Goal: Task Accomplishment & Management: Use online tool/utility

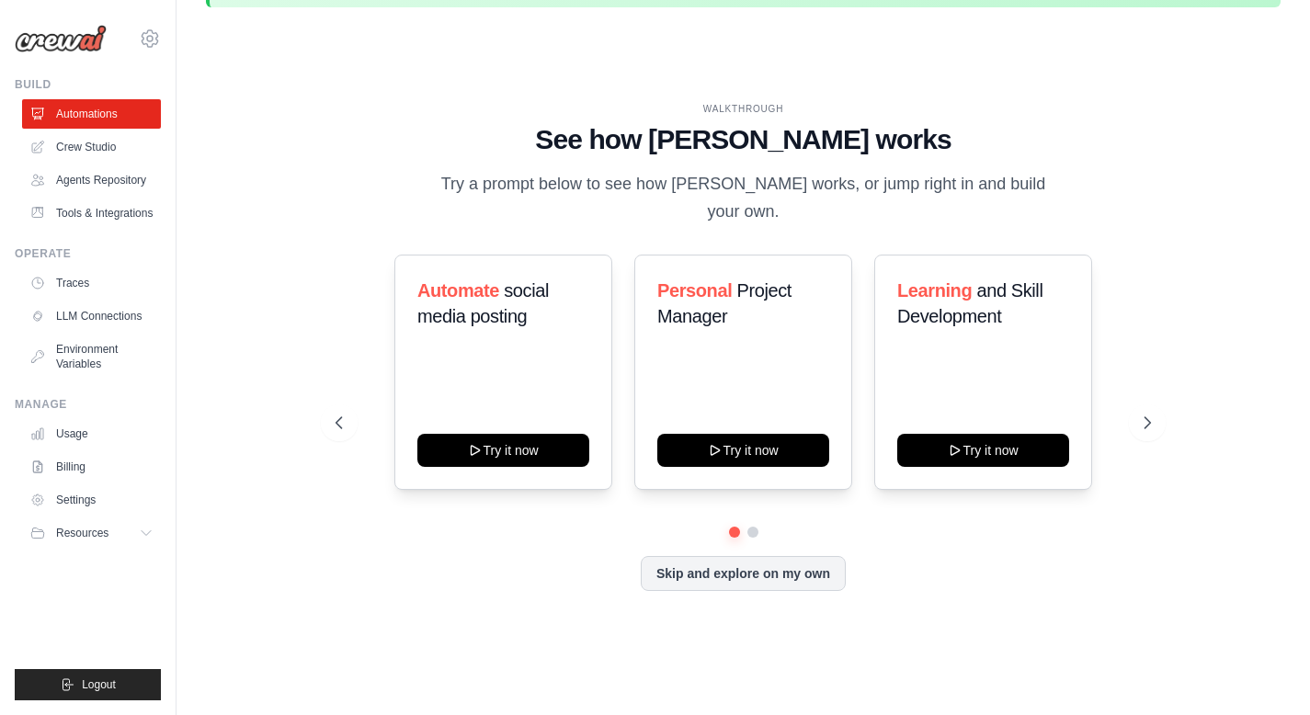
scroll to position [63, 0]
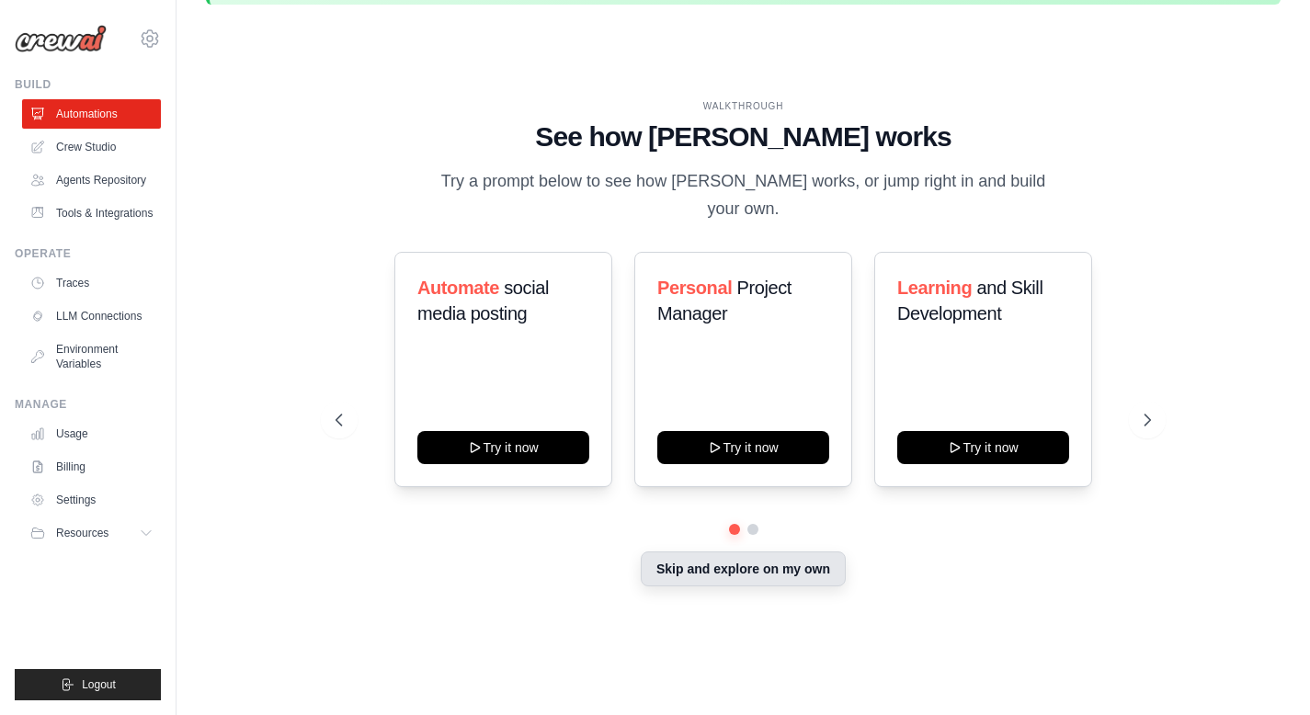
click at [708, 554] on button "Skip and explore on my own" at bounding box center [743, 569] width 205 height 35
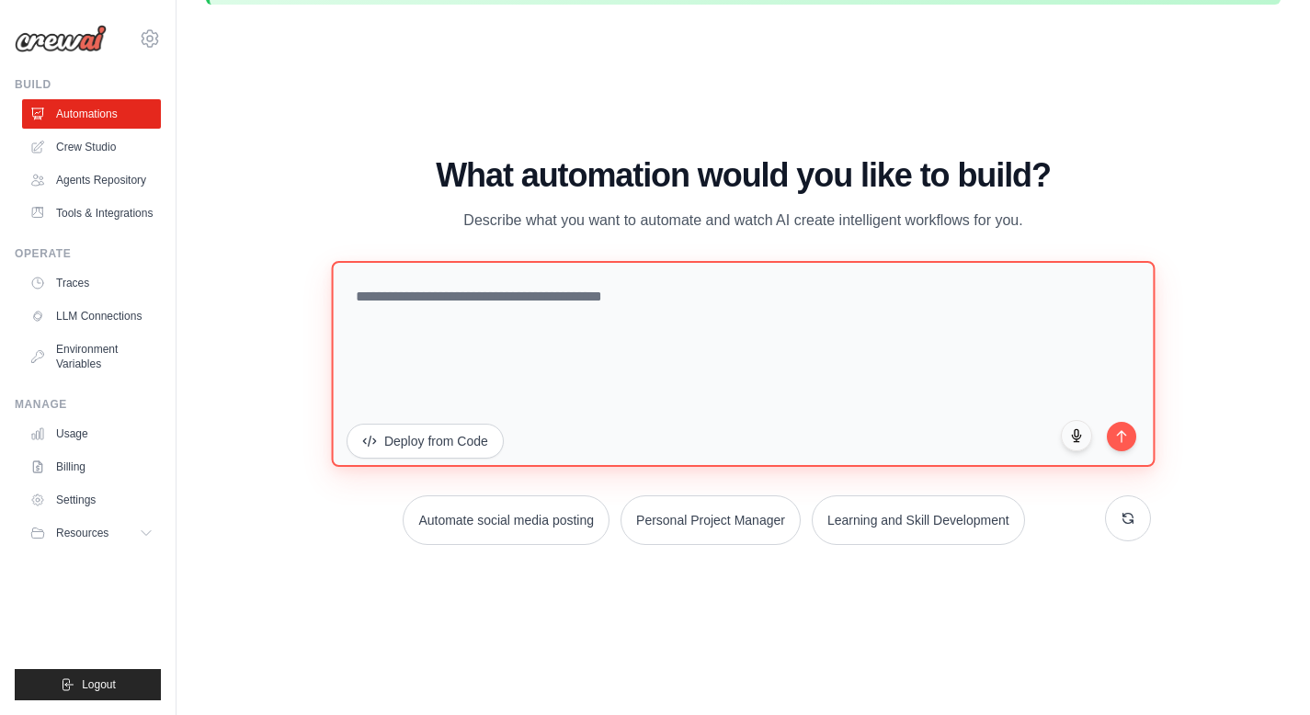
click at [536, 282] on textarea at bounding box center [743, 364] width 824 height 206
click at [646, 393] on textarea at bounding box center [743, 364] width 824 height 206
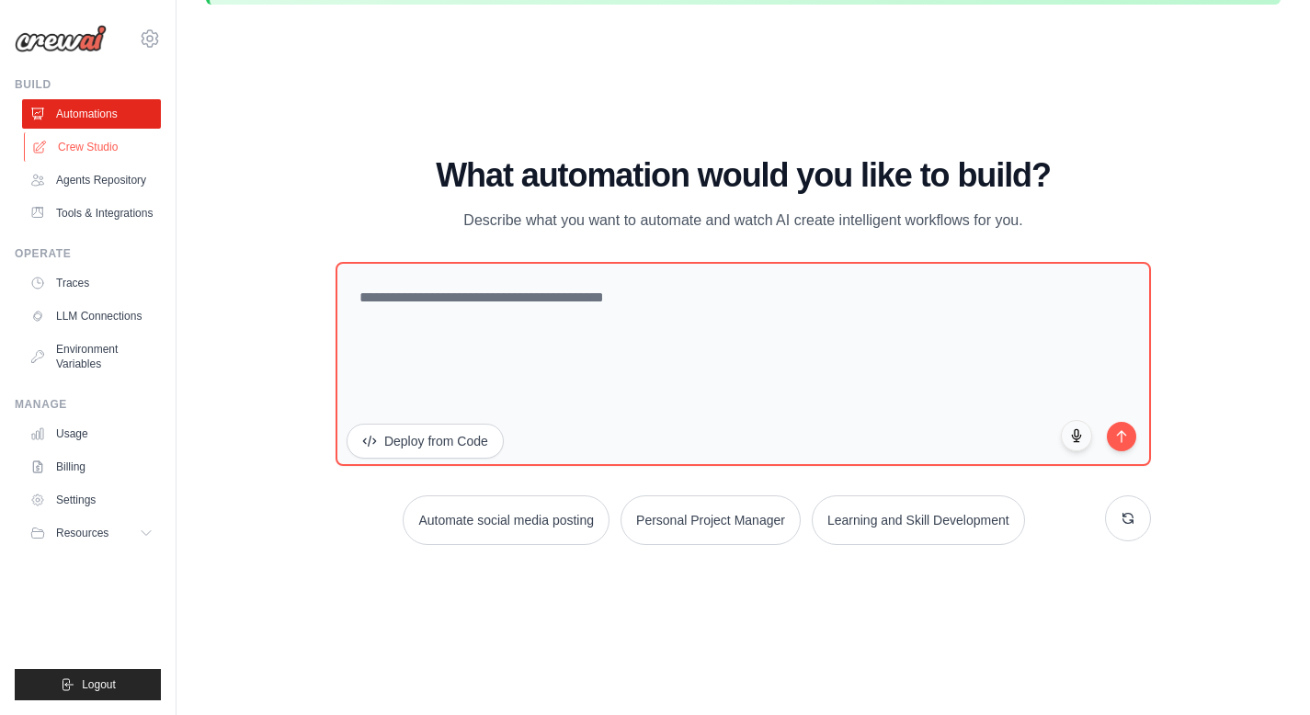
click at [51, 153] on link "Crew Studio" at bounding box center [93, 146] width 139 height 29
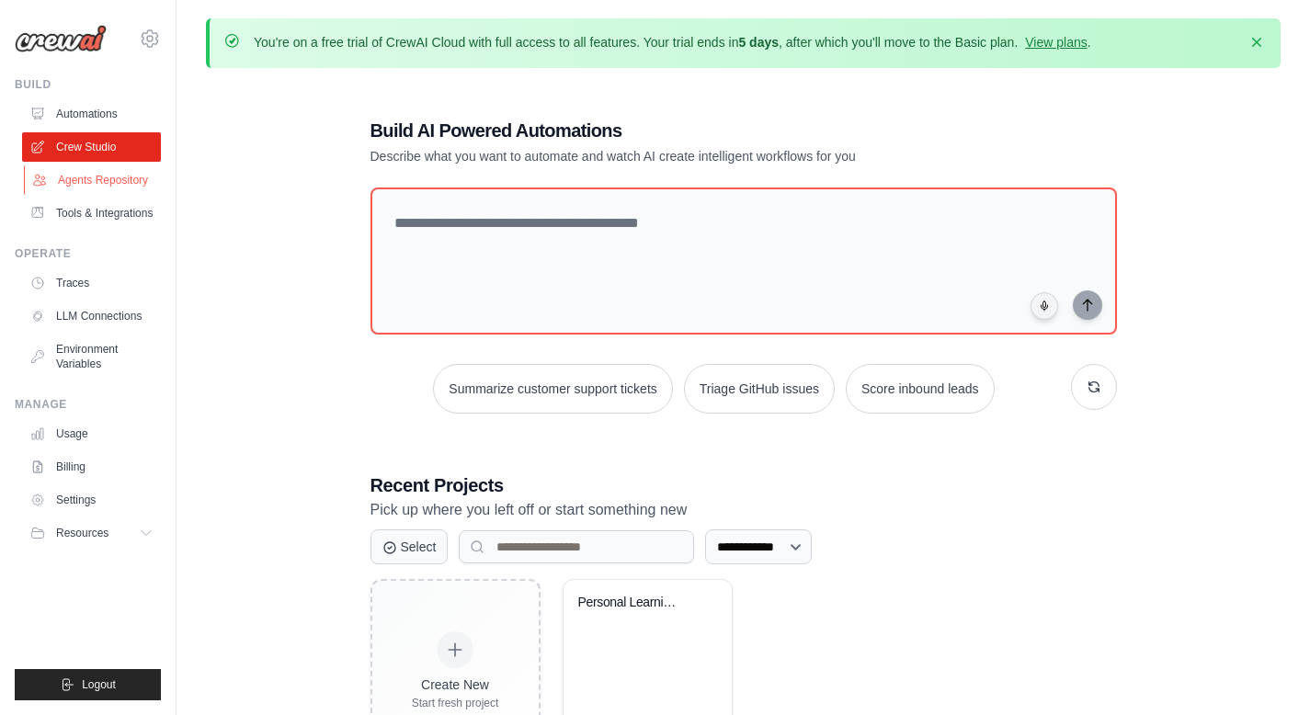
click at [76, 179] on link "Agents Repository" at bounding box center [93, 180] width 139 height 29
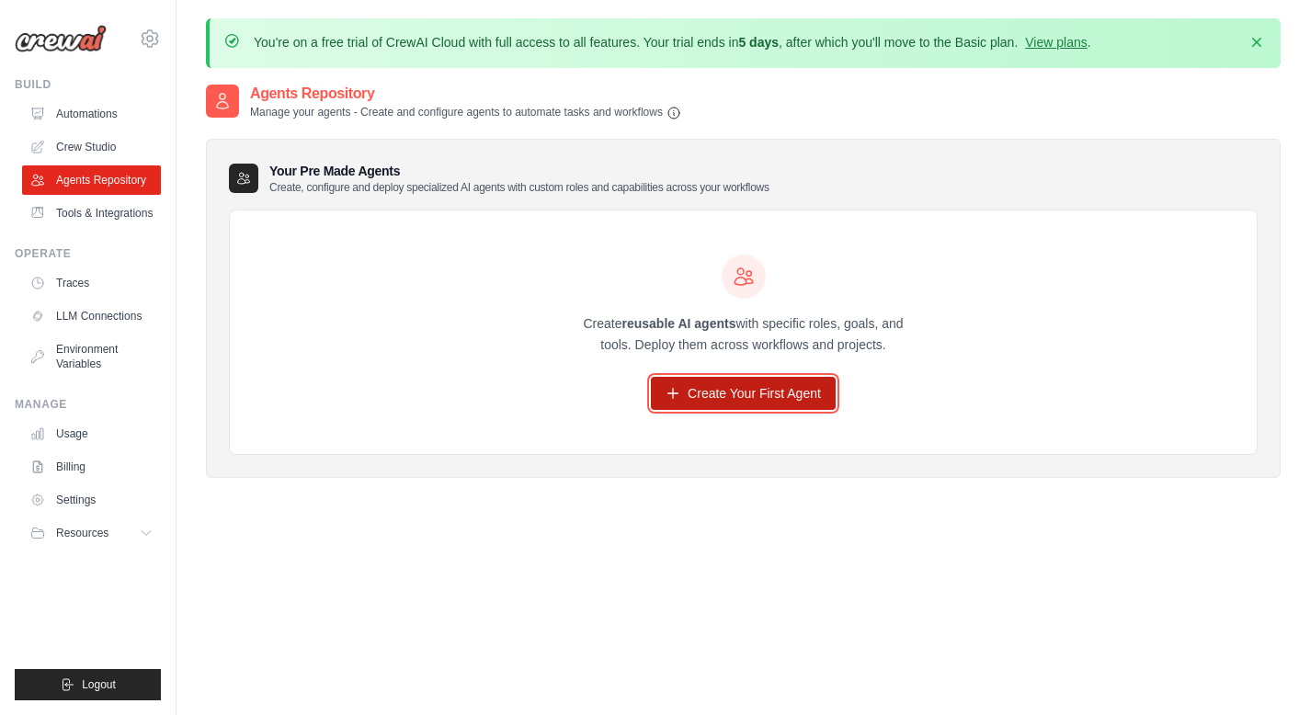
click at [743, 398] on link "Create Your First Agent" at bounding box center [743, 393] width 185 height 33
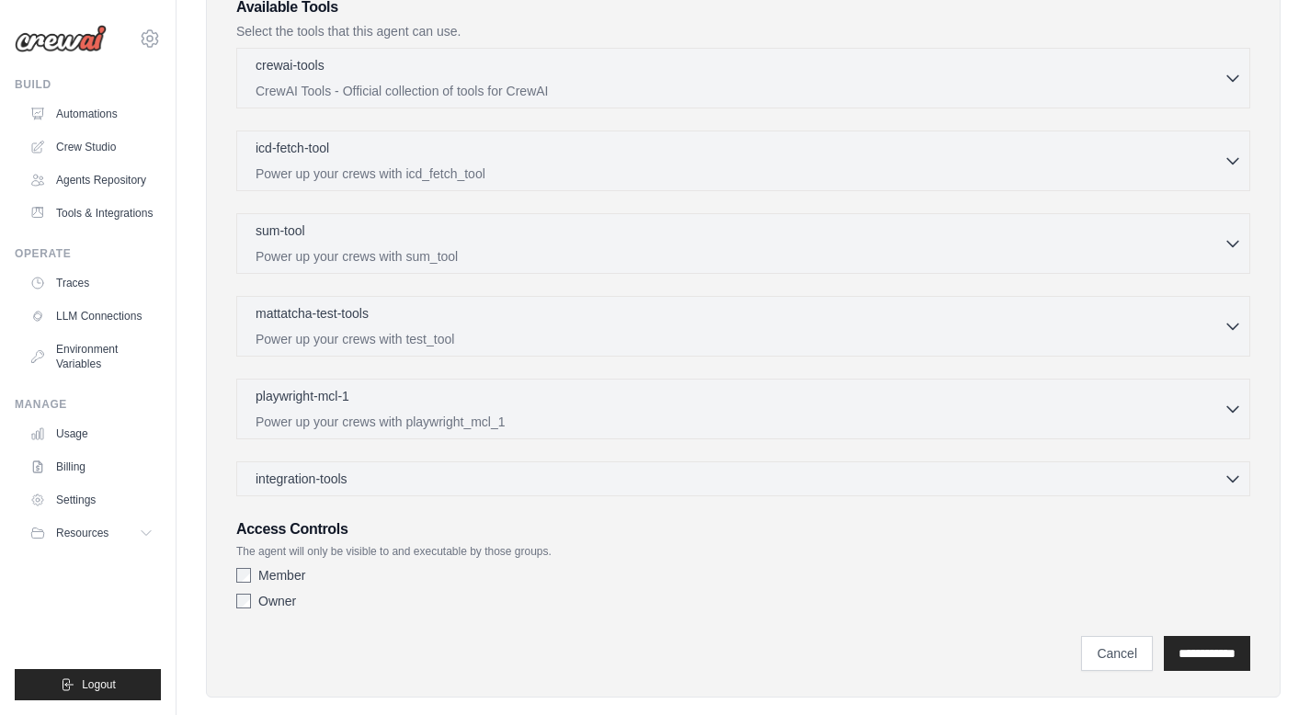
scroll to position [557, 0]
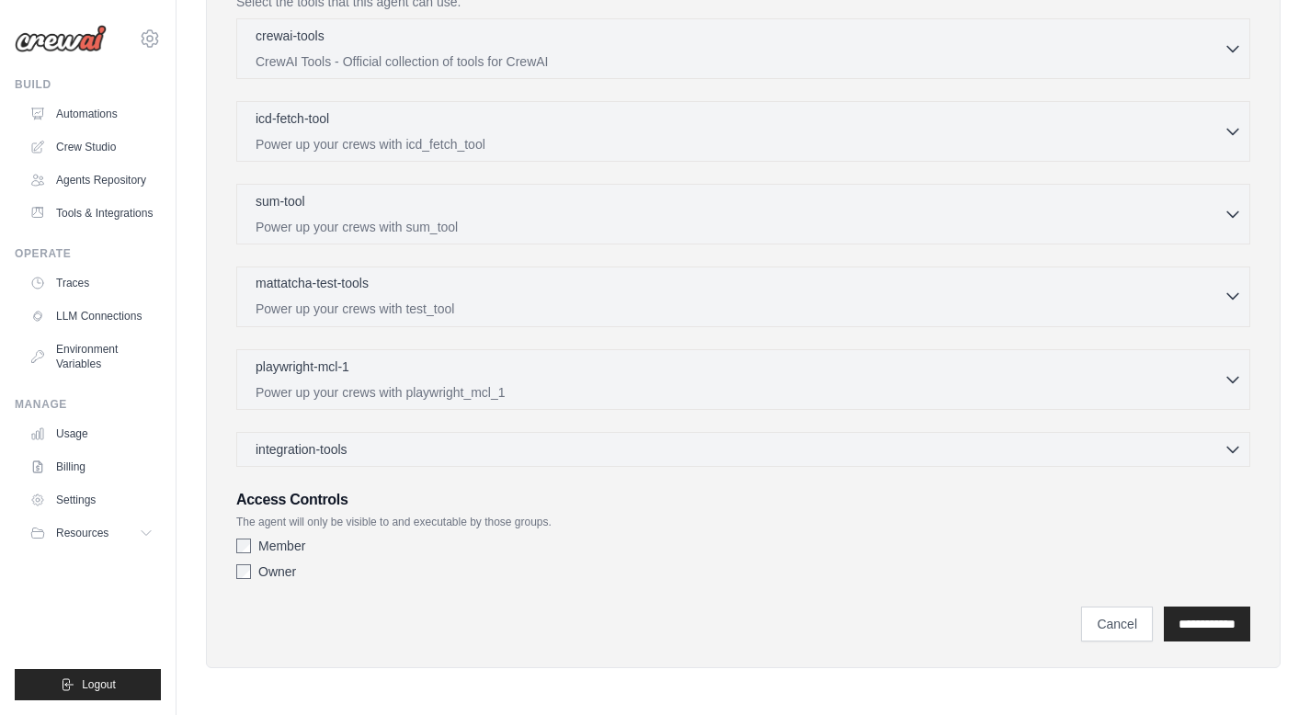
click at [357, 313] on p "Power up your crews with test_tool" at bounding box center [740, 309] width 968 height 18
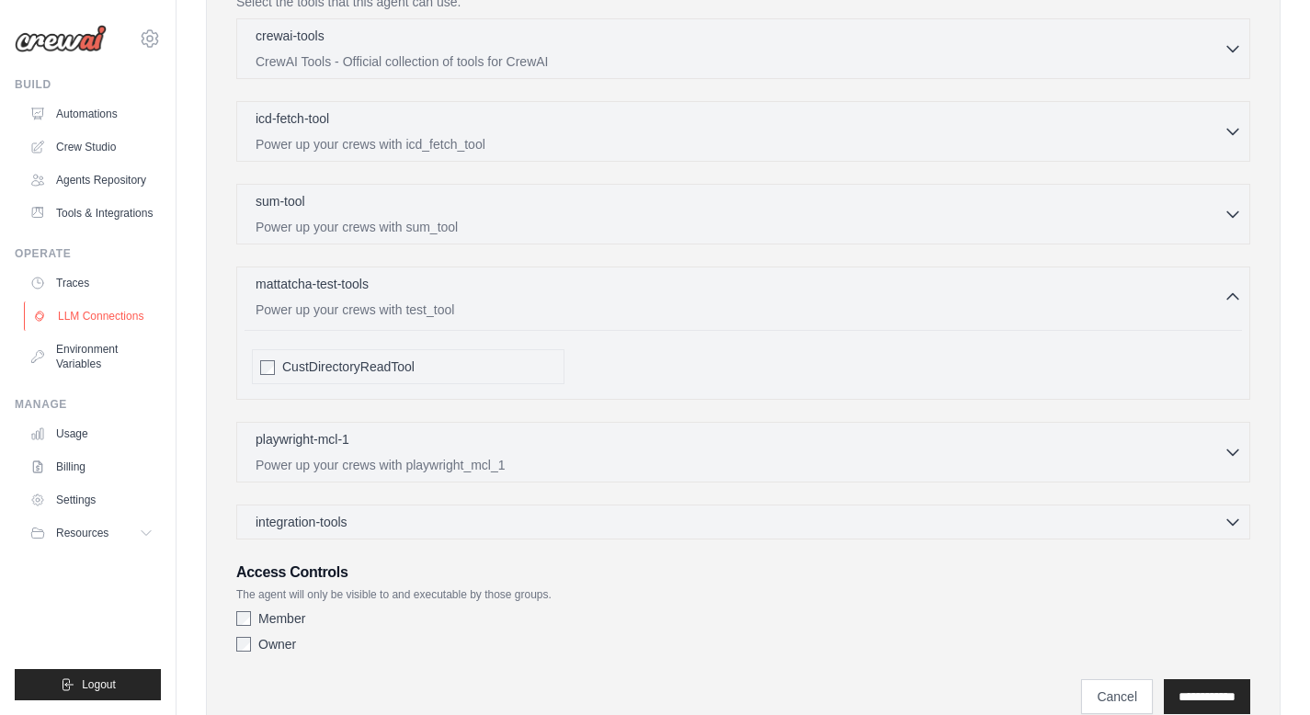
click at [85, 320] on link "LLM Connections" at bounding box center [93, 316] width 139 height 29
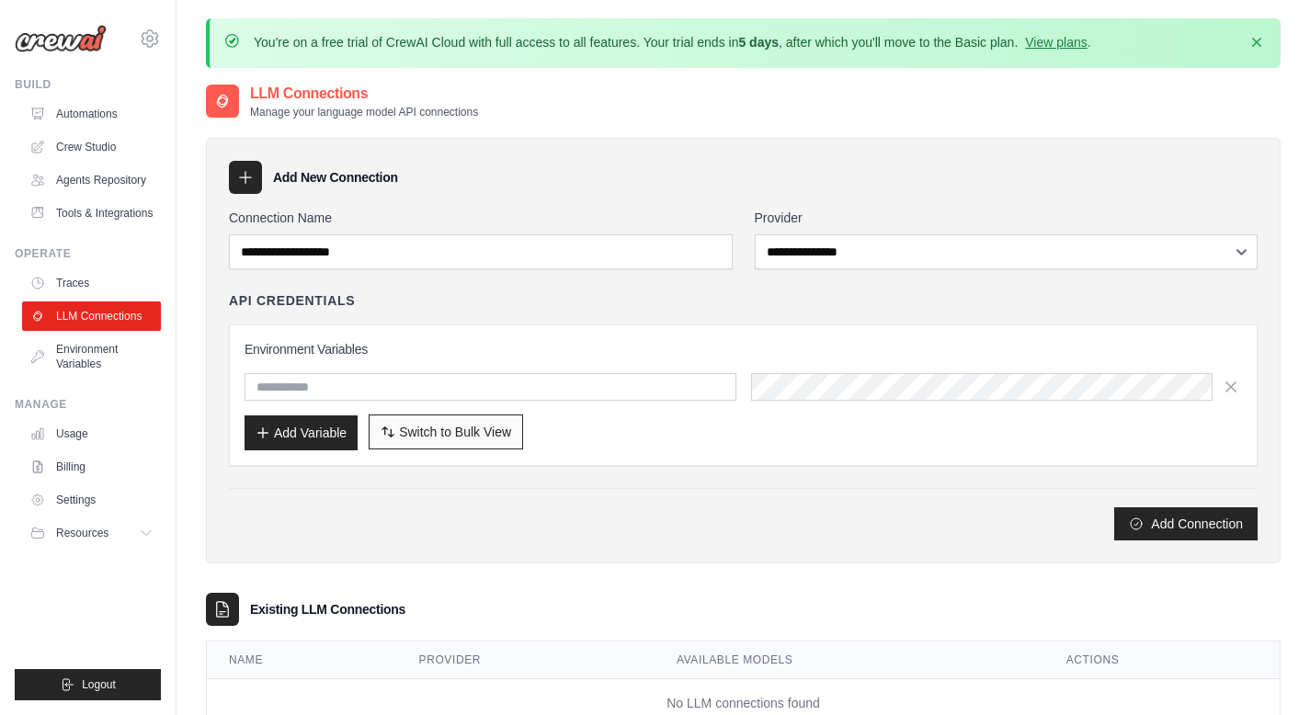
scroll to position [100, 0]
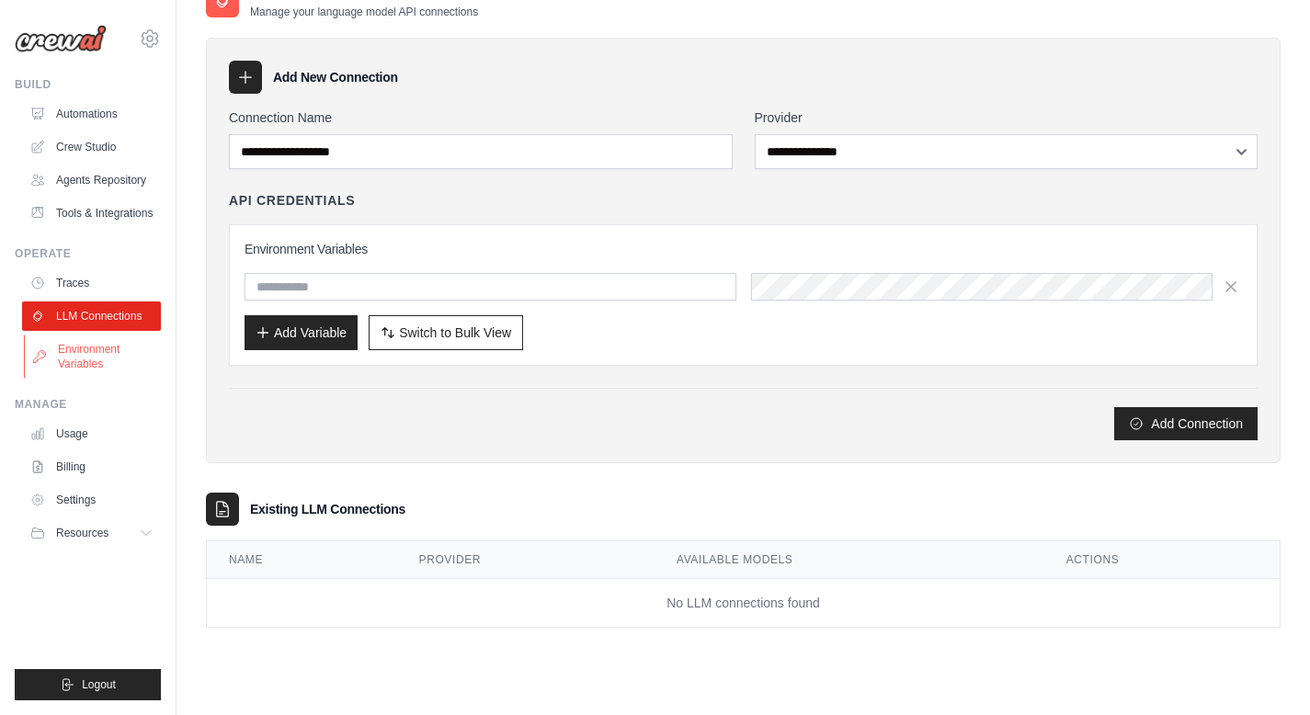
click at [52, 346] on link "Environment Variables" at bounding box center [93, 357] width 139 height 44
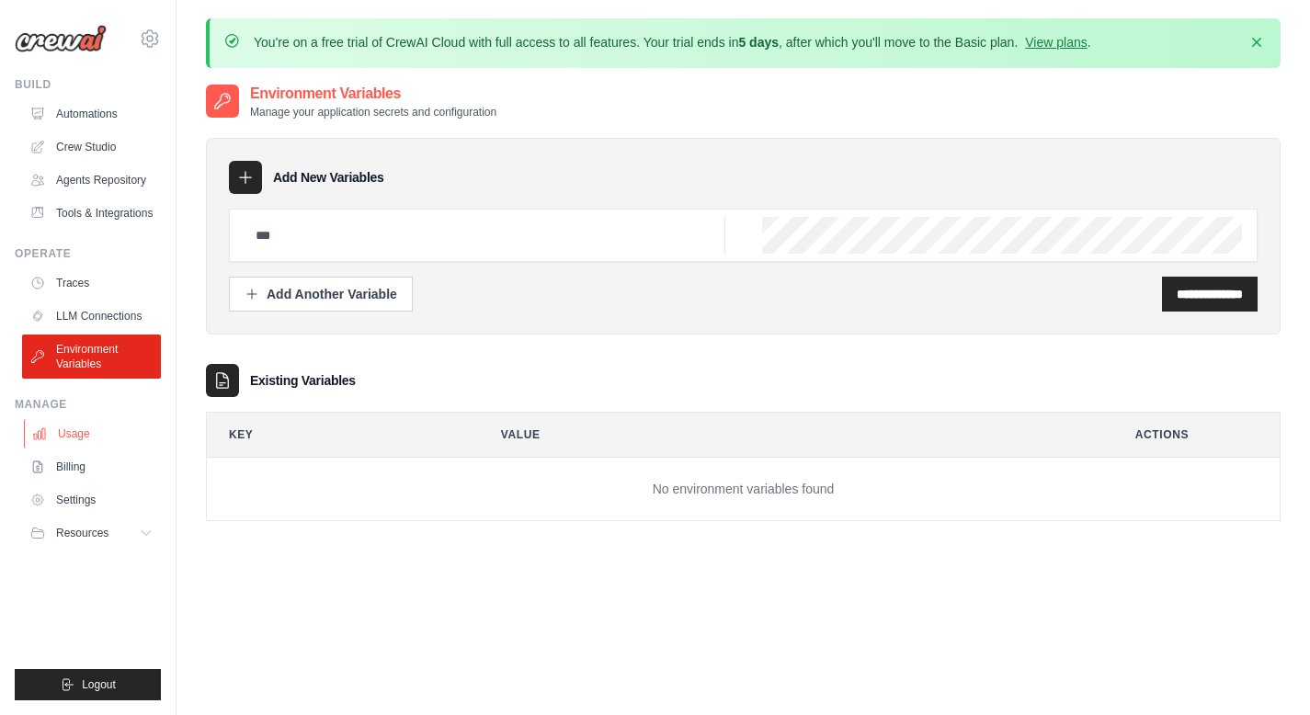
click at [64, 437] on link "Usage" at bounding box center [93, 433] width 139 height 29
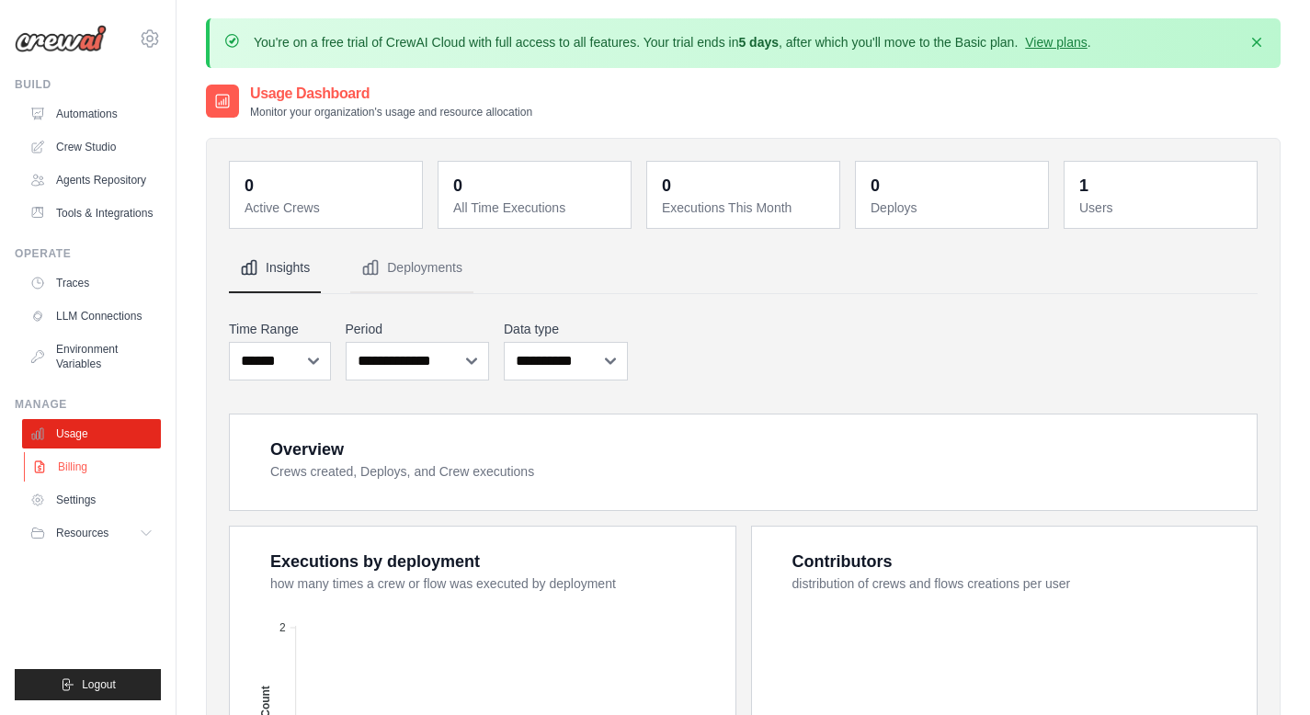
click at [66, 464] on link "Billing" at bounding box center [93, 466] width 139 height 29
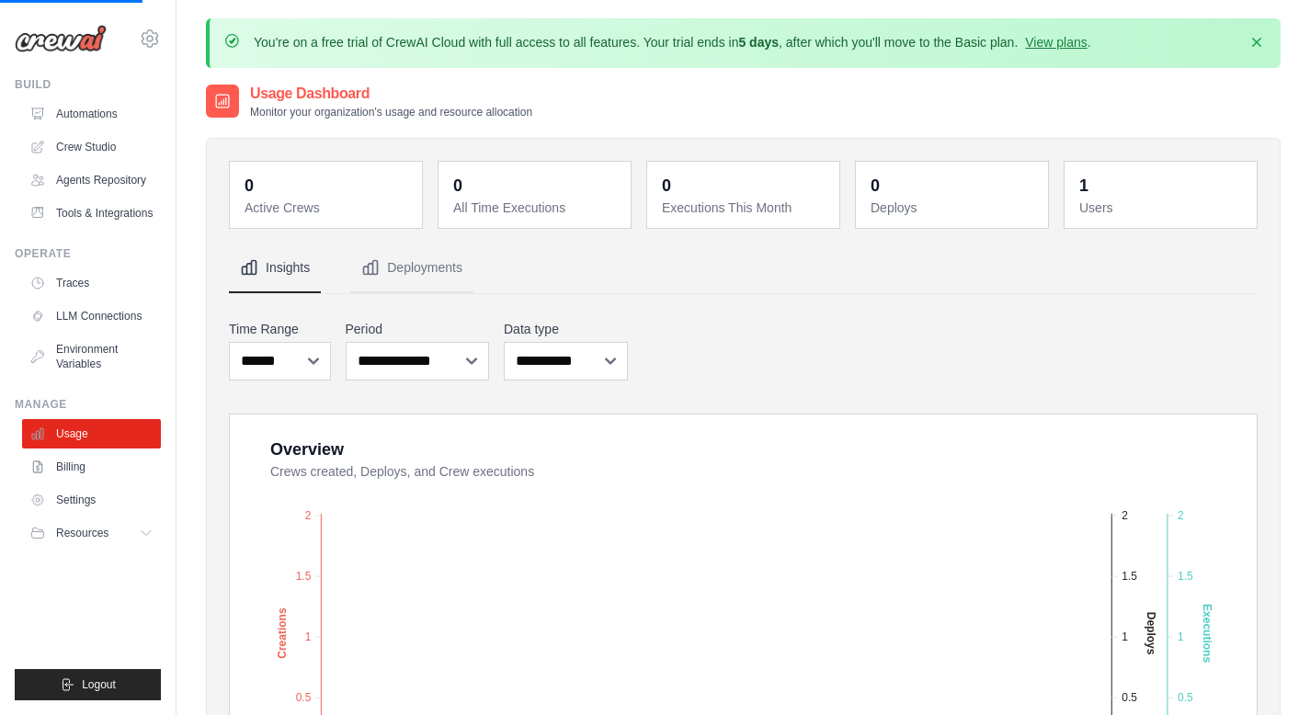
click at [50, 516] on ul "Usage Billing Settings Resources GitHub" at bounding box center [91, 483] width 139 height 129
click at [63, 471] on link "Billing" at bounding box center [93, 466] width 139 height 29
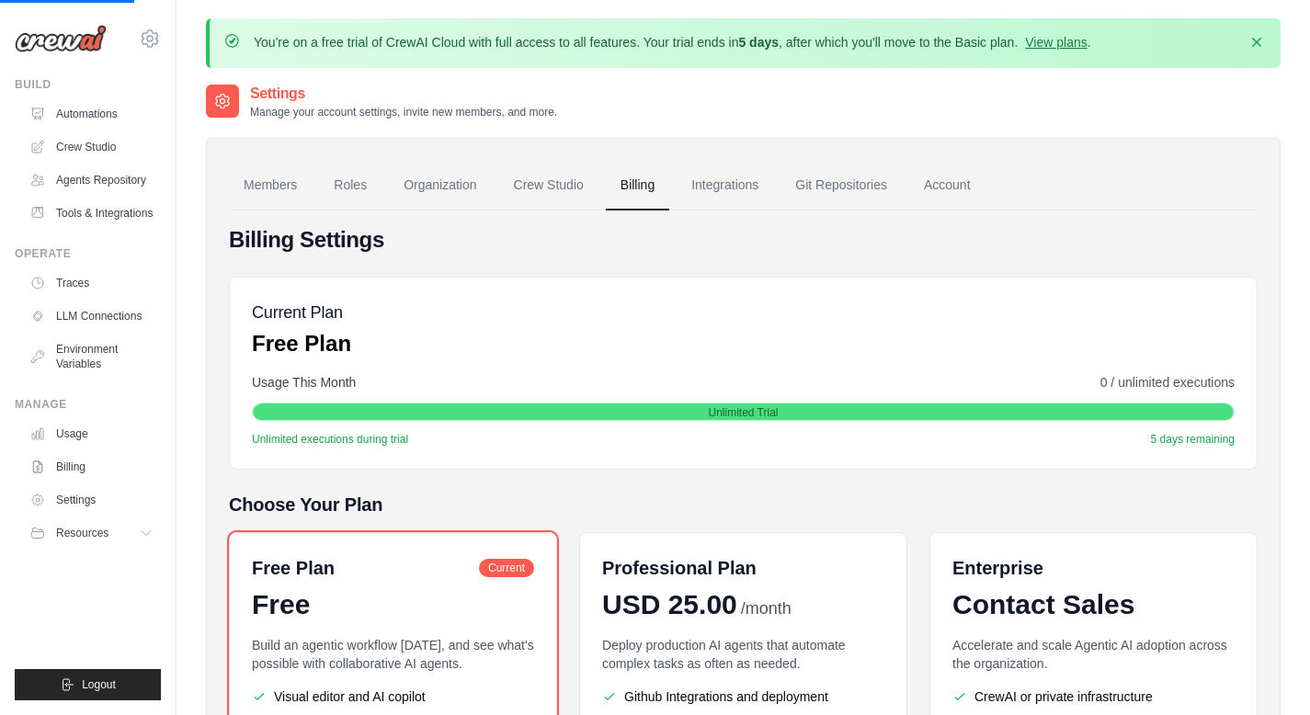
click at [63, 486] on link "Settings" at bounding box center [91, 500] width 139 height 29
click at [78, 126] on link "Automations" at bounding box center [93, 113] width 139 height 29
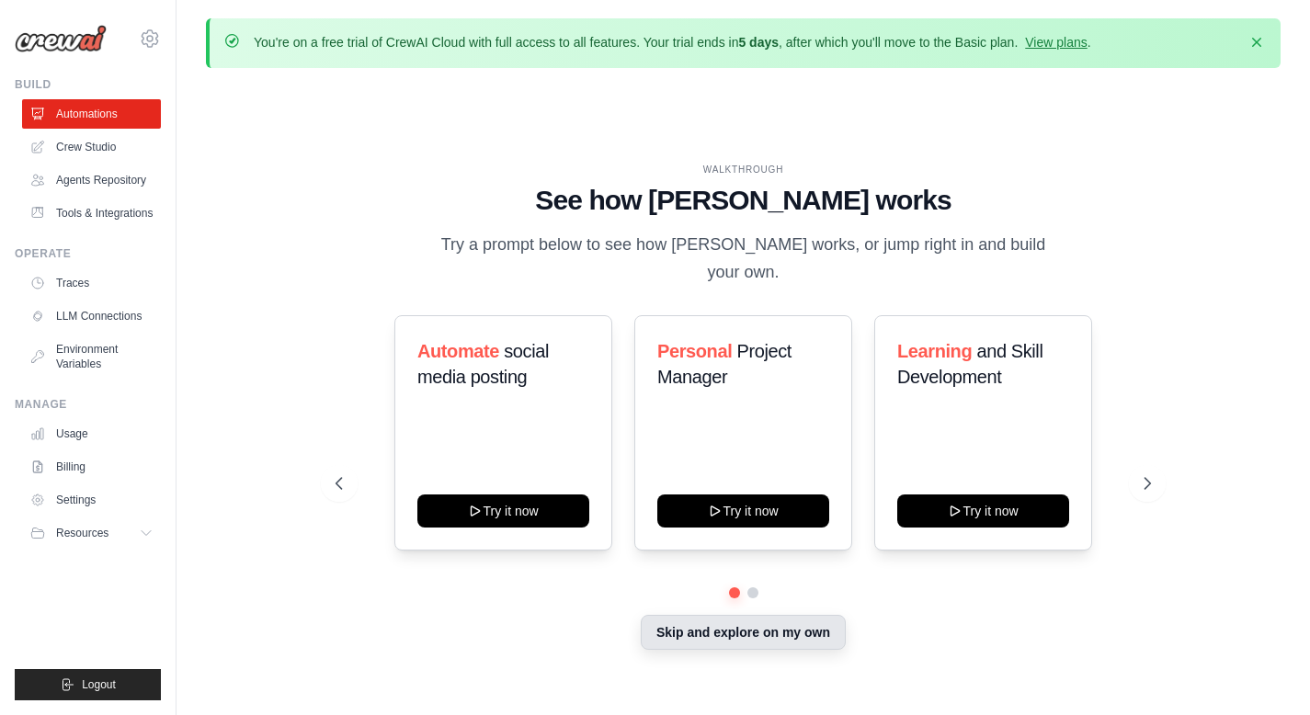
click at [704, 628] on button "Skip and explore on my own" at bounding box center [743, 632] width 205 height 35
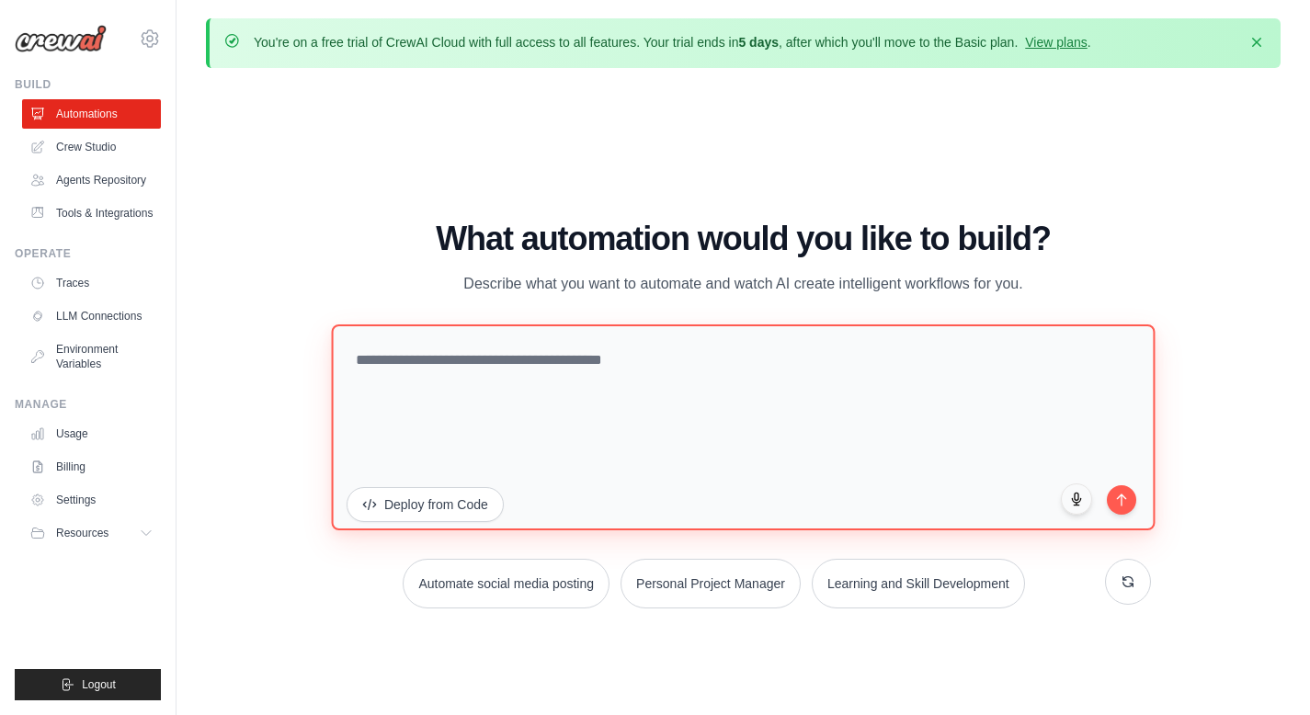
click at [549, 357] on textarea at bounding box center [743, 428] width 824 height 206
click at [474, 383] on textarea at bounding box center [743, 428] width 824 height 206
click at [519, 380] on textarea at bounding box center [743, 428] width 824 height 206
paste textarea "**********"
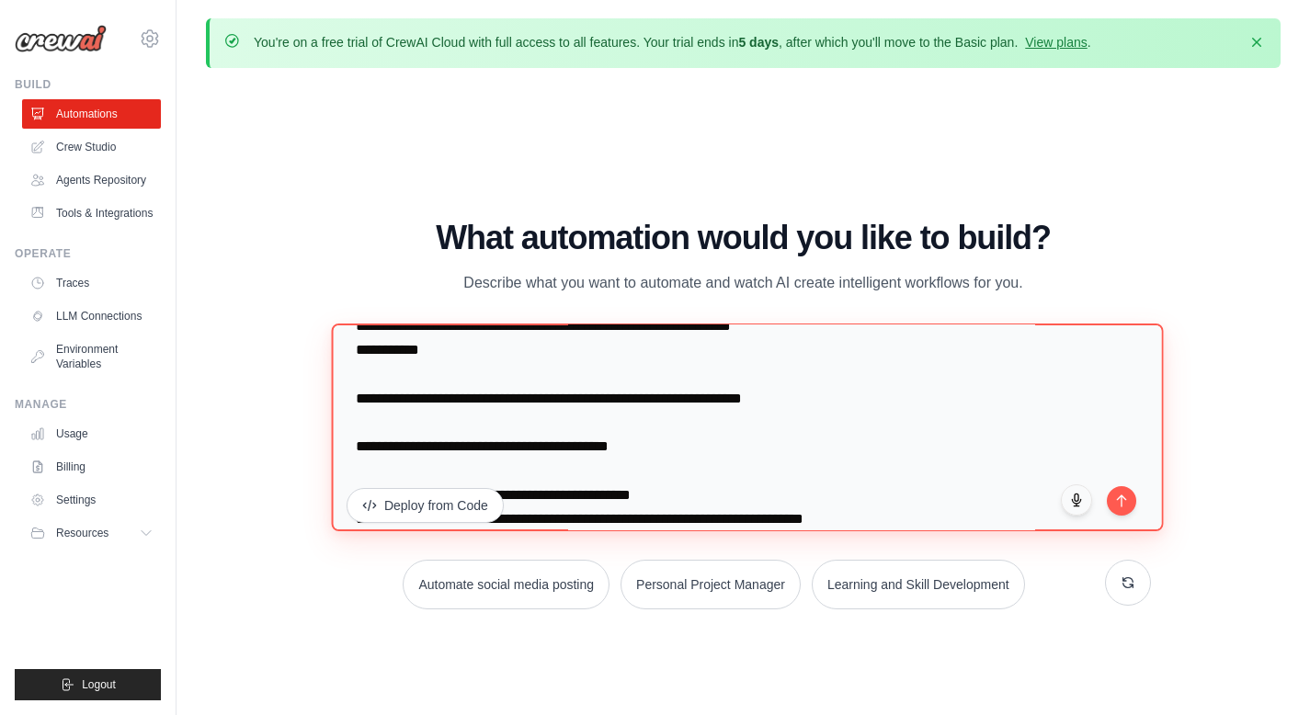
scroll to position [105, 0]
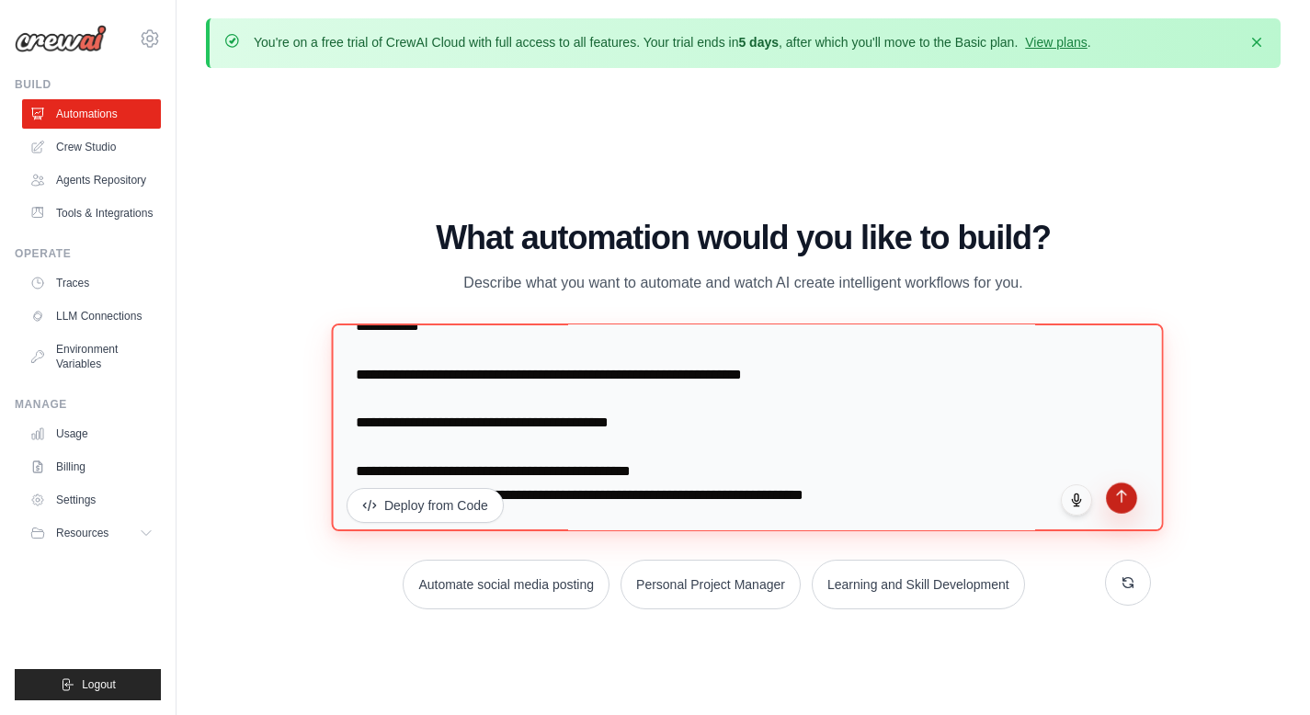
type textarea "**********"
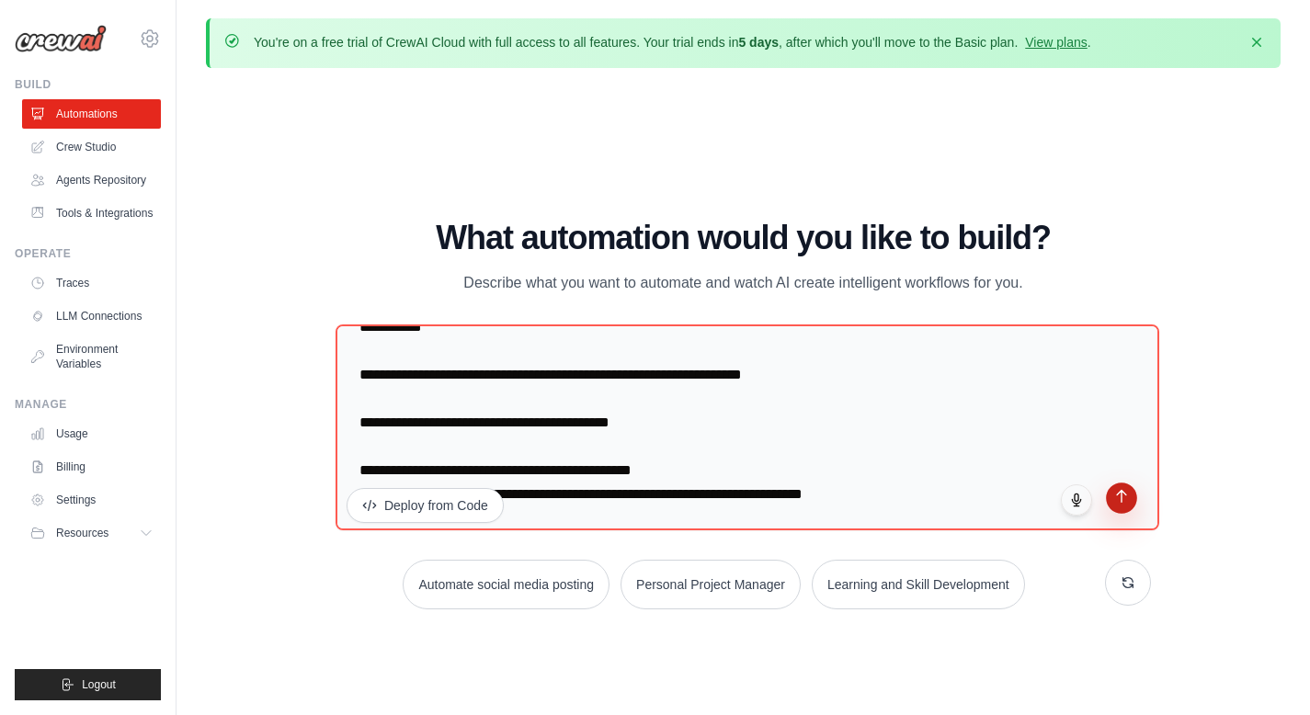
click at [1117, 489] on icon "submit" at bounding box center [1123, 497] width 16 height 16
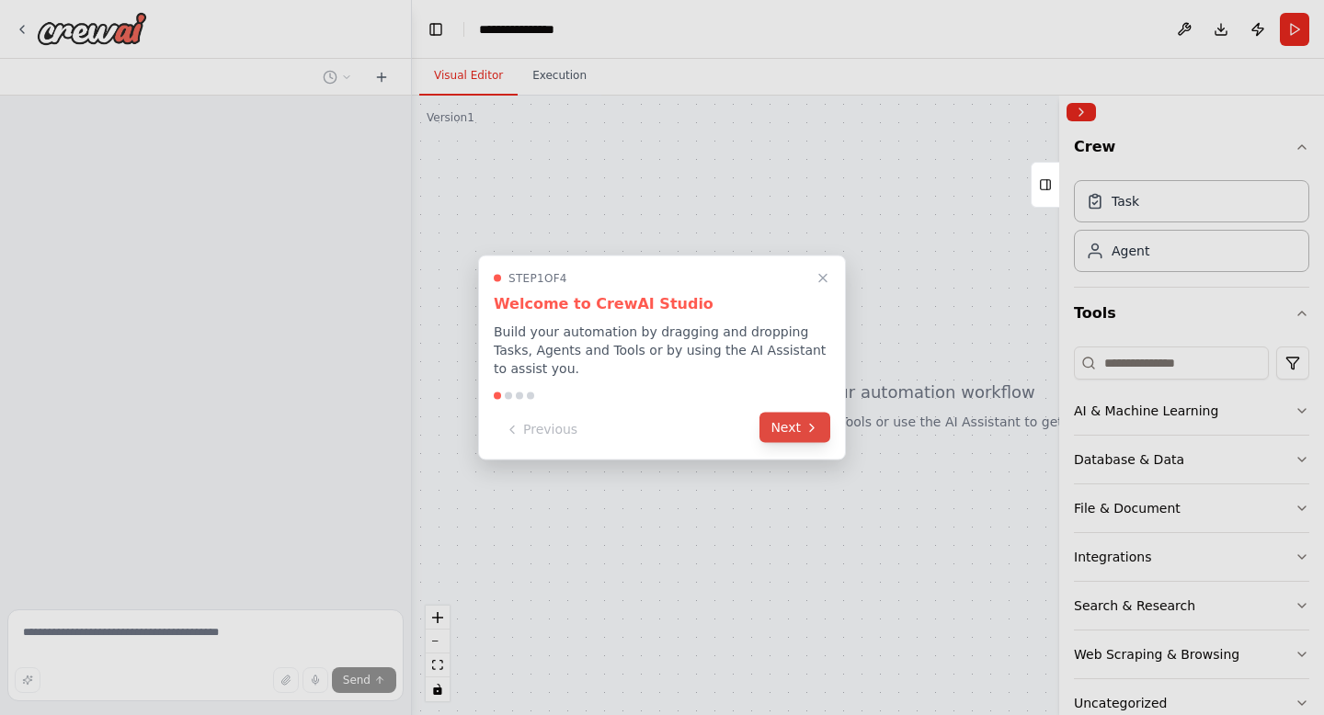
click at [805, 426] on icon at bounding box center [812, 427] width 15 height 15
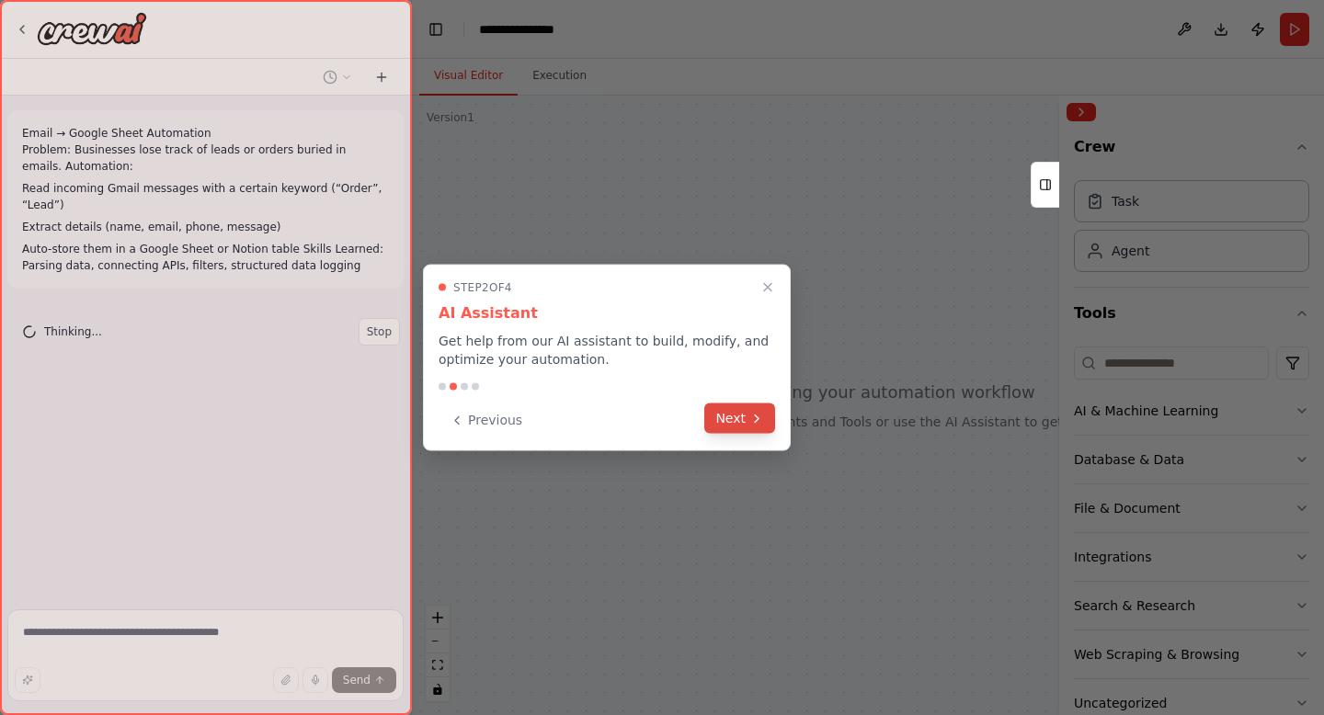
click at [748, 419] on button "Next" at bounding box center [739, 419] width 71 height 30
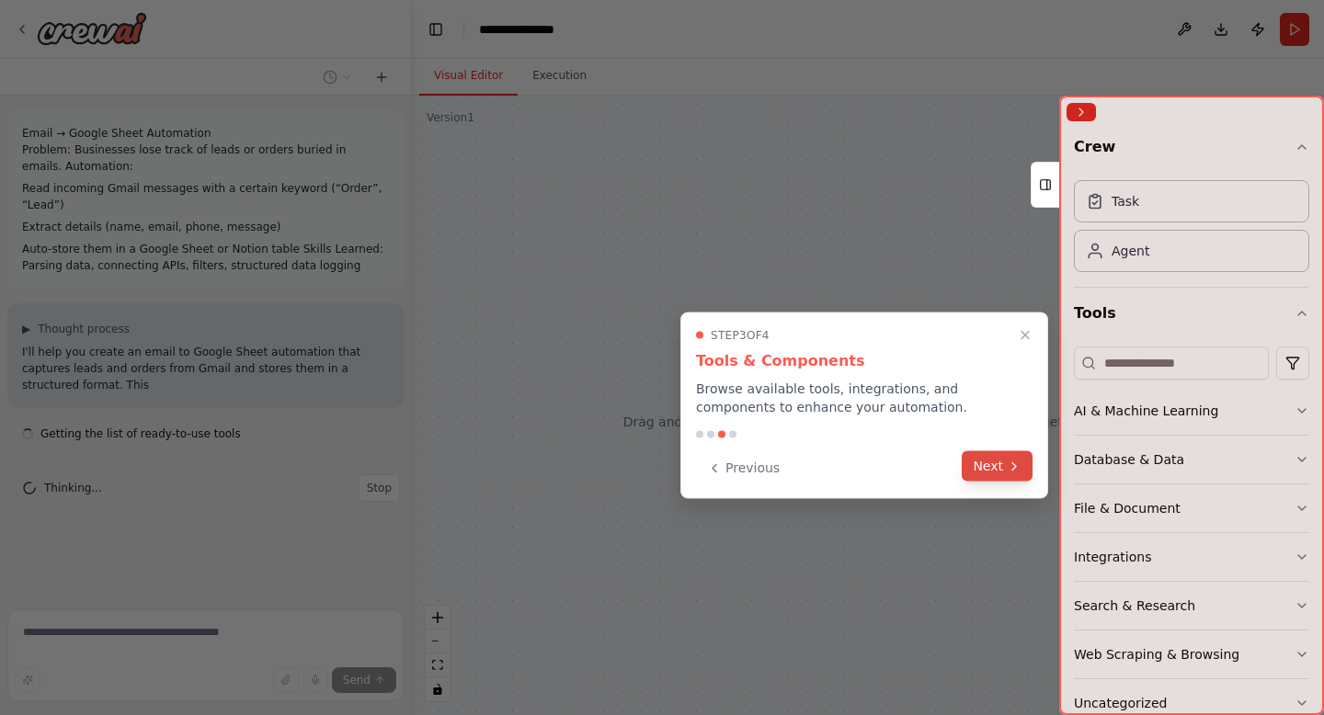
click at [992, 480] on button "Next" at bounding box center [997, 467] width 71 height 30
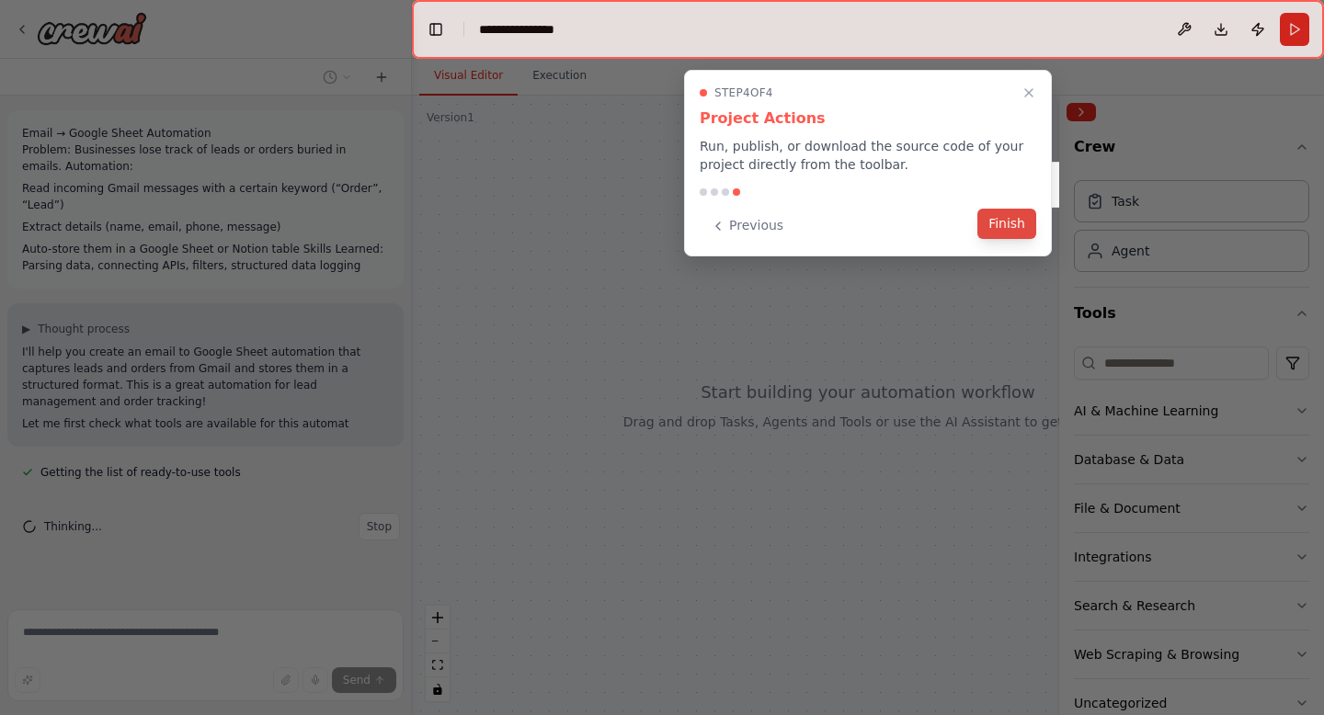
click at [1003, 217] on button "Finish" at bounding box center [1006, 224] width 59 height 30
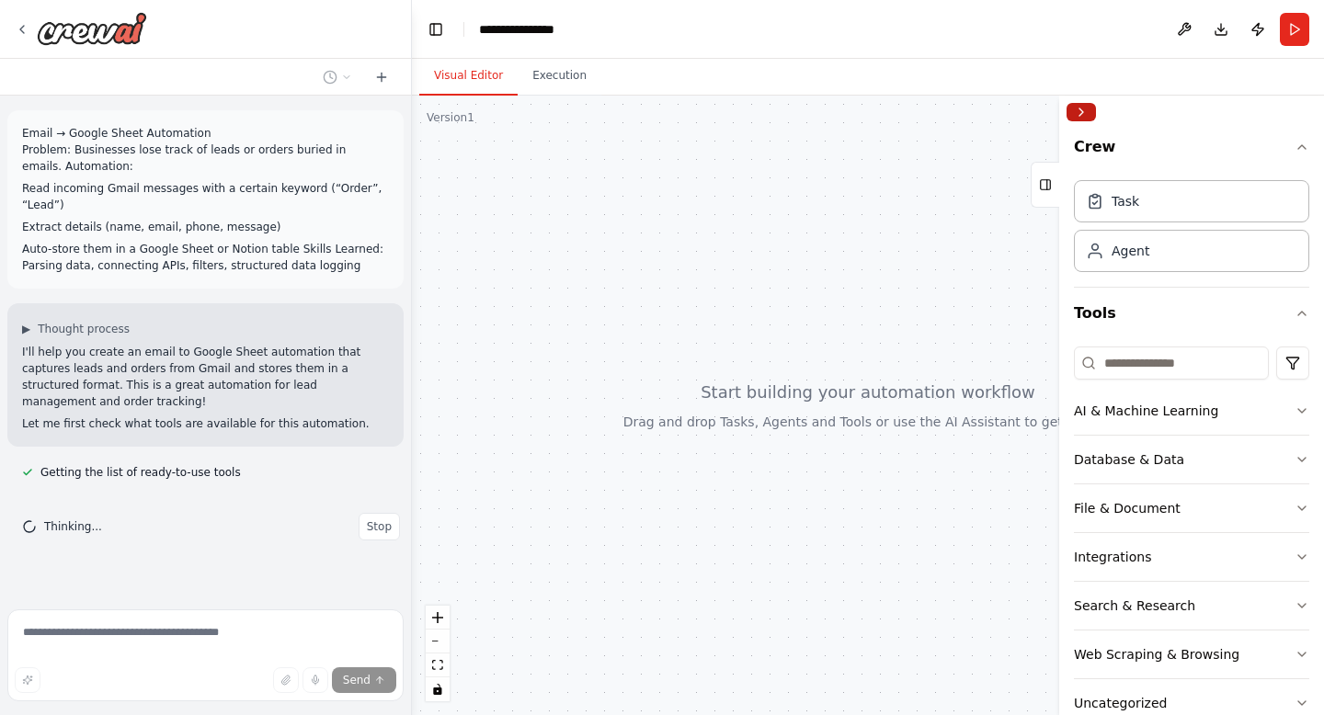
click at [1086, 106] on button "Collapse right sidebar" at bounding box center [1081, 112] width 29 height 18
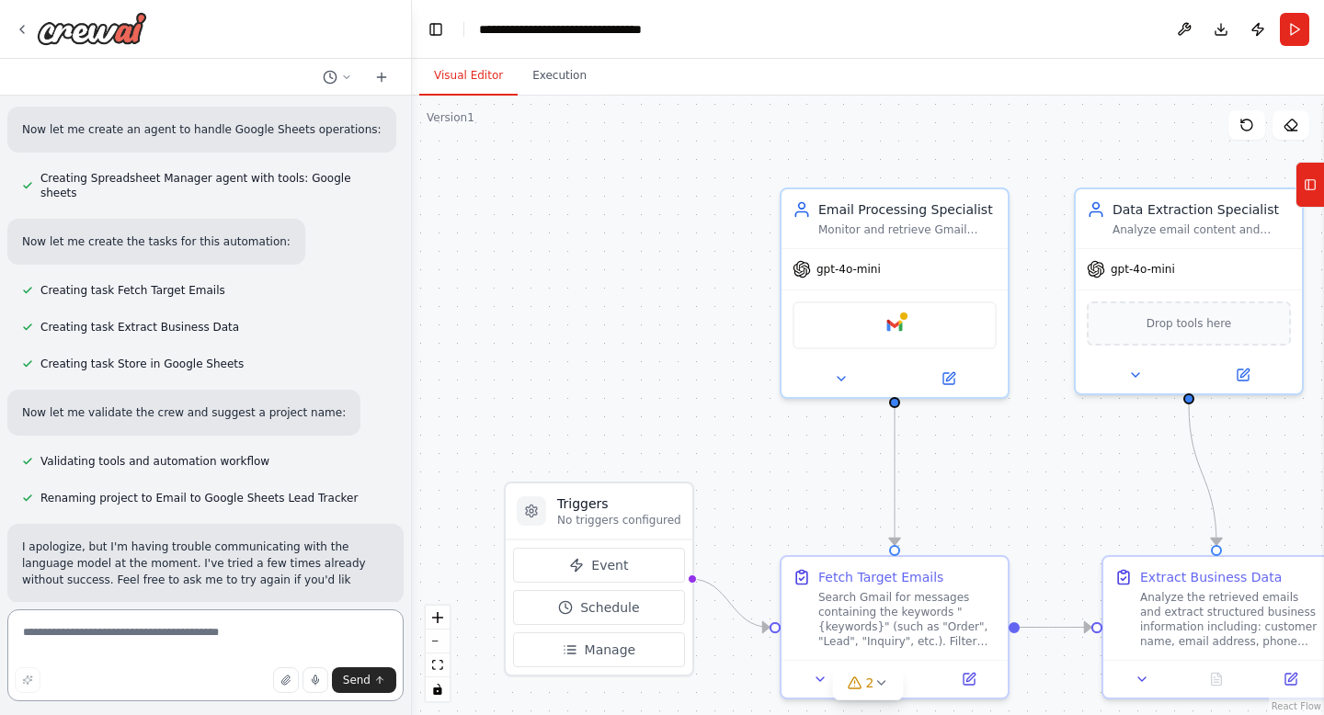
scroll to position [1166, 0]
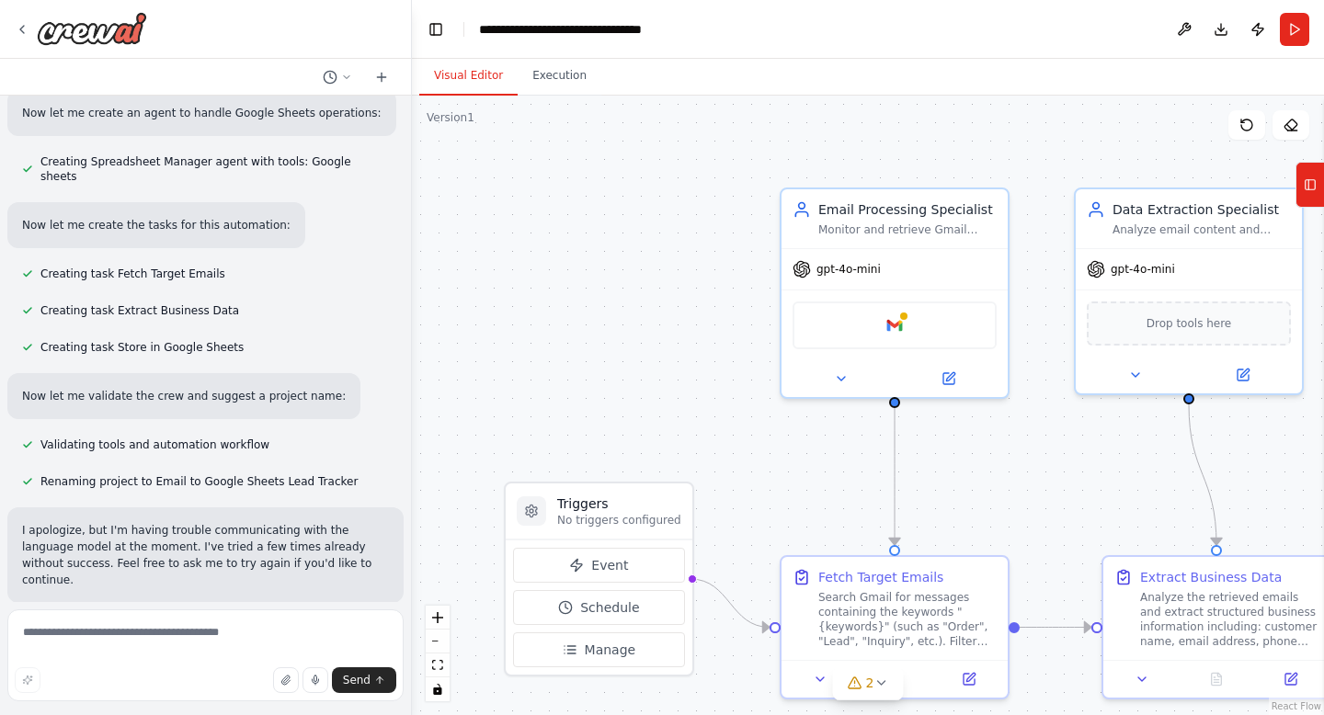
drag, startPoint x: 685, startPoint y: 370, endPoint x: 493, endPoint y: 257, distance: 223.0
click at [590, 320] on div ".deletable-edge-delete-btn { width: 20px; height: 20px; border: 0px solid #ffff…" at bounding box center [868, 406] width 912 height 620
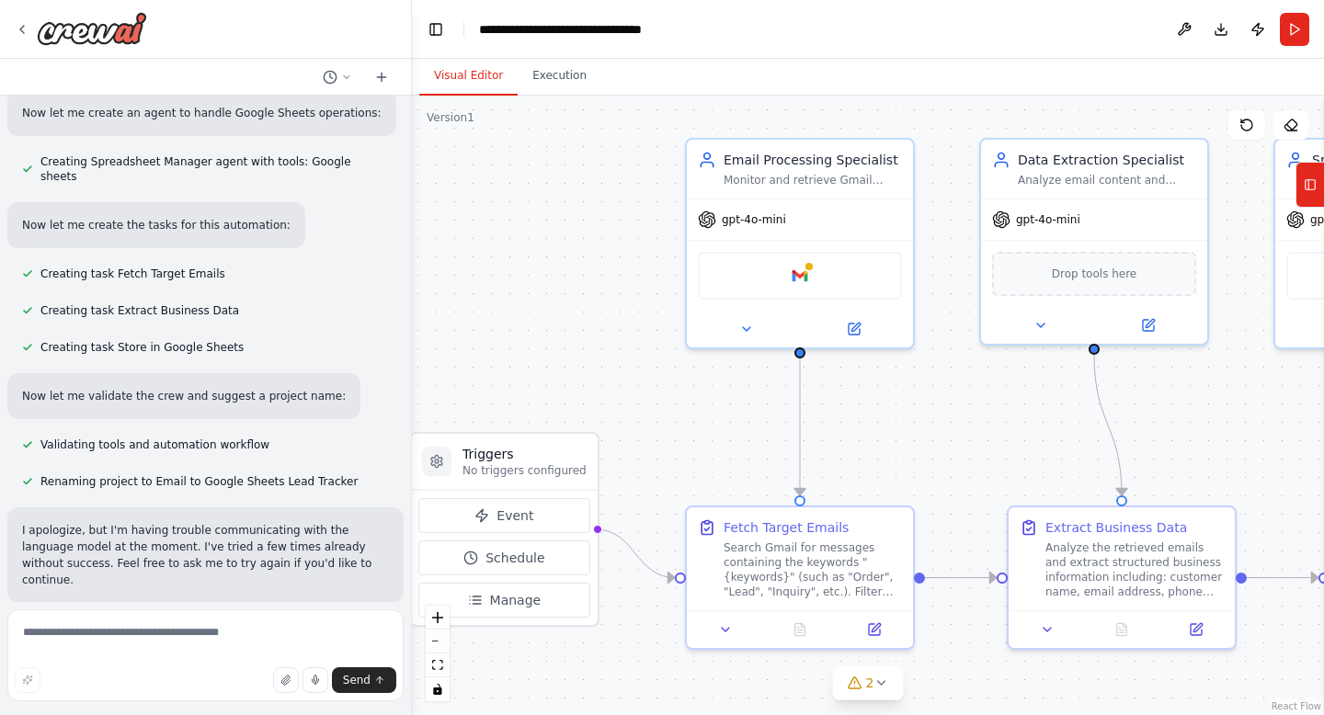
click at [493, 257] on div ".deletable-edge-delete-btn { width: 20px; height: 20px; border: 0px solid #ffff…" at bounding box center [868, 406] width 912 height 620
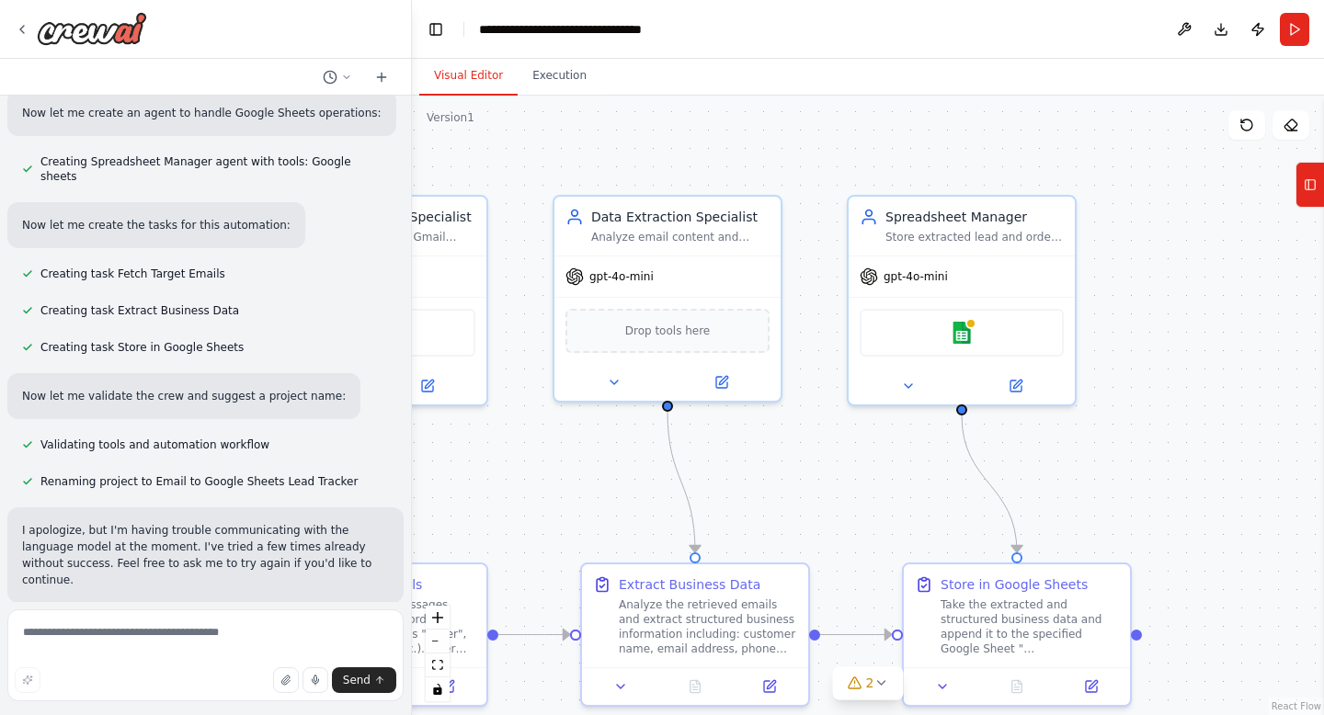
drag, startPoint x: 665, startPoint y: 403, endPoint x: 238, endPoint y: 460, distance: 430.5
click at [238, 460] on div "Email → Google Sheet Automation Problem: Businesses lose track of leads or orde…" at bounding box center [662, 357] width 1324 height 715
drag, startPoint x: 917, startPoint y: 487, endPoint x: 852, endPoint y: 424, distance: 91.0
click at [876, 481] on div ".deletable-edge-delete-btn { width: 20px; height: 20px; border: 0px solid #ffff…" at bounding box center [868, 406] width 912 height 620
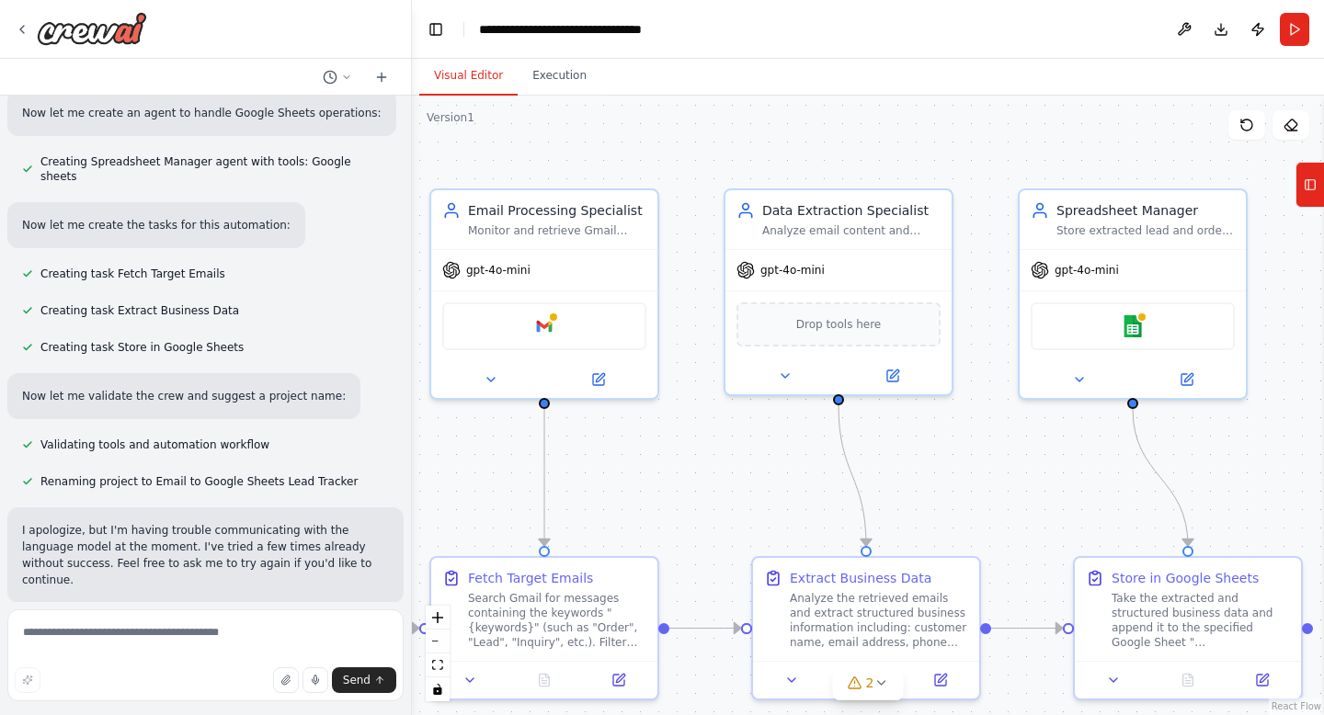
drag, startPoint x: 852, startPoint y: 424, endPoint x: 1056, endPoint y: 418, distance: 203.3
click at [1056, 418] on div ".deletable-edge-delete-btn { width: 20px; height: 20px; border: 0px solid #ffff…" at bounding box center [868, 406] width 912 height 620
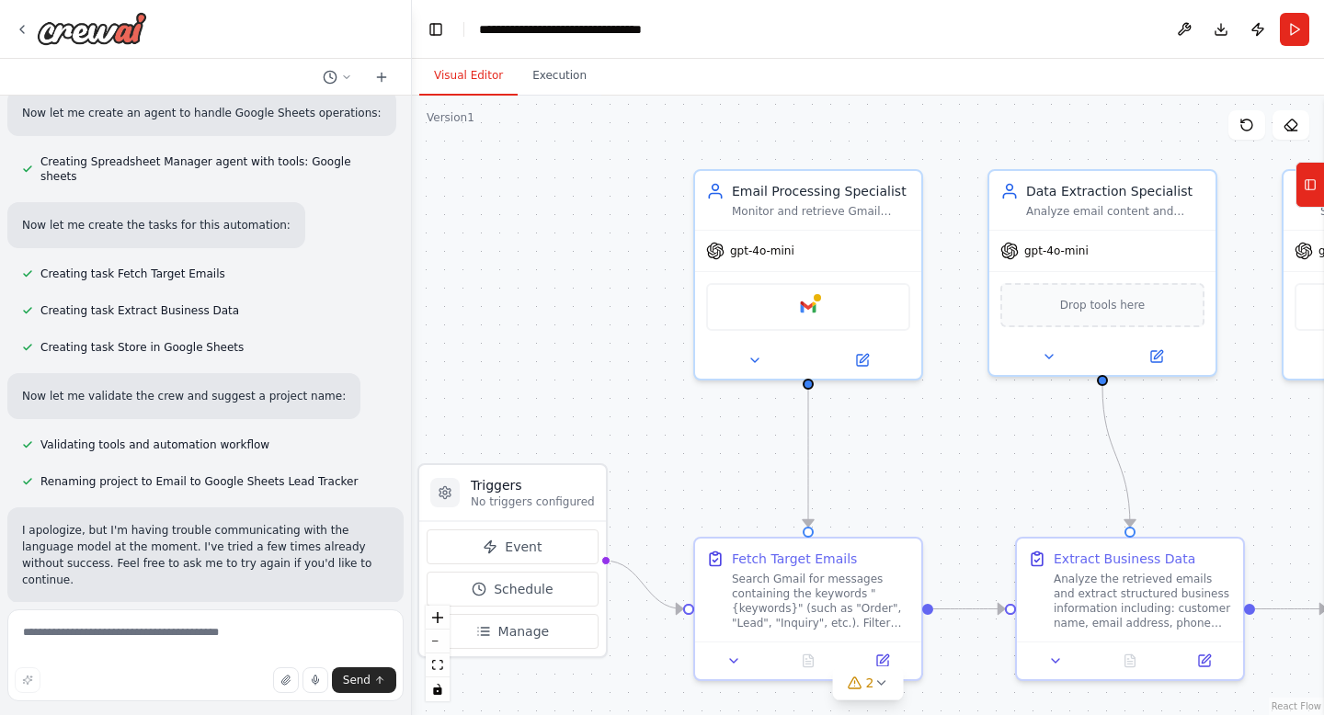
drag, startPoint x: 609, startPoint y: 493, endPoint x: 881, endPoint y: 479, distance: 272.5
click at [881, 479] on div ".deletable-edge-delete-btn { width: 20px; height: 20px; border: 0px solid #ffff…" at bounding box center [868, 406] width 912 height 620
click at [817, 308] on img at bounding box center [808, 303] width 22 height 22
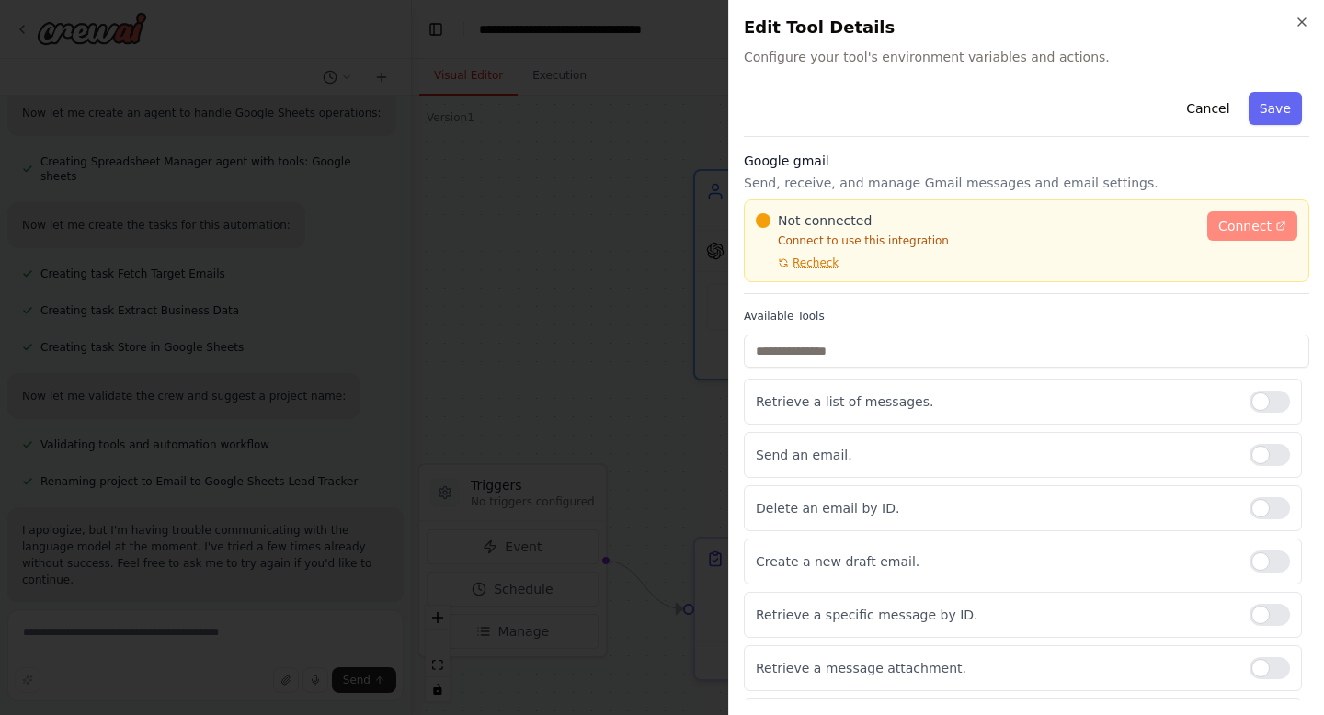
click at [1220, 234] on span "Connect" at bounding box center [1244, 226] width 53 height 18
click at [806, 261] on span "Recheck" at bounding box center [816, 263] width 46 height 15
click at [1257, 224] on span "Connect" at bounding box center [1244, 226] width 53 height 18
click at [1204, 113] on button "Cancel" at bounding box center [1207, 108] width 65 height 33
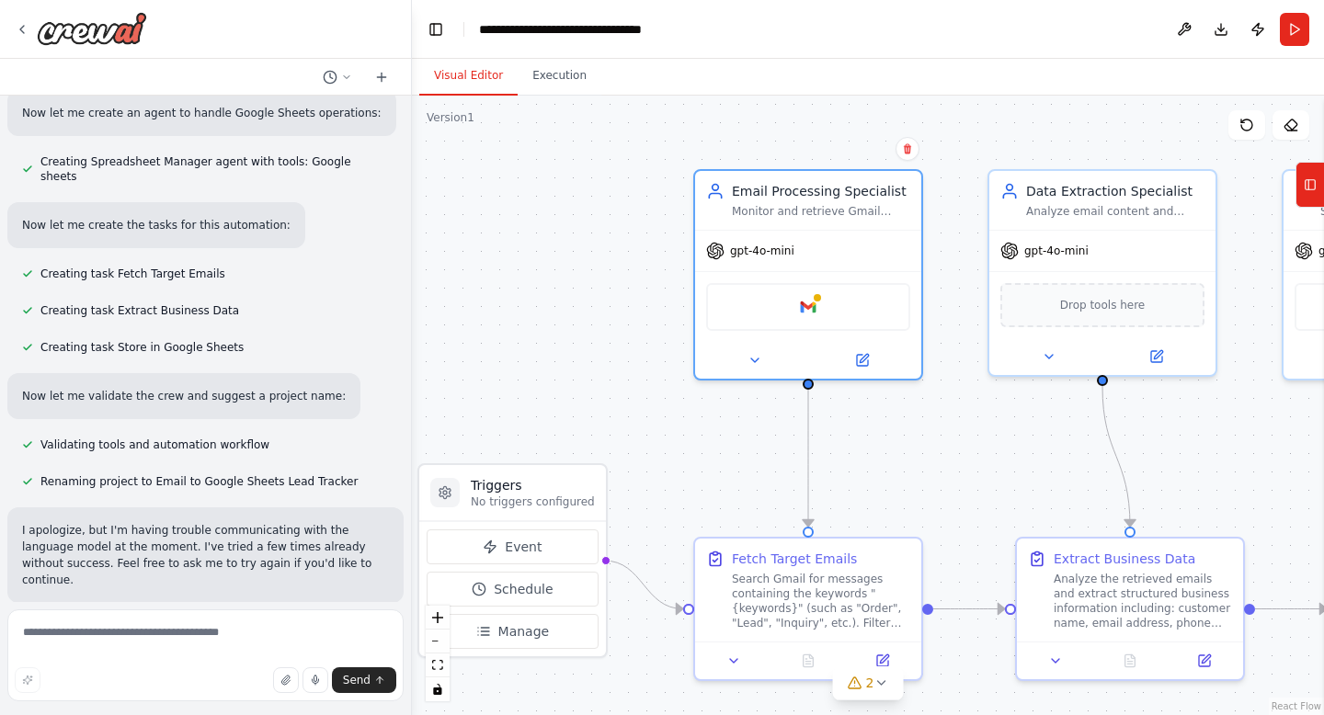
click at [1321, 304] on button "Toggle Sidebar" at bounding box center [1324, 406] width 15 height 620
click at [1292, 130] on icon at bounding box center [1289, 127] width 6 height 6
click at [1318, 260] on button "Toggle Sidebar" at bounding box center [1324, 406] width 15 height 620
click at [1312, 204] on button "Tools" at bounding box center [1310, 185] width 29 height 46
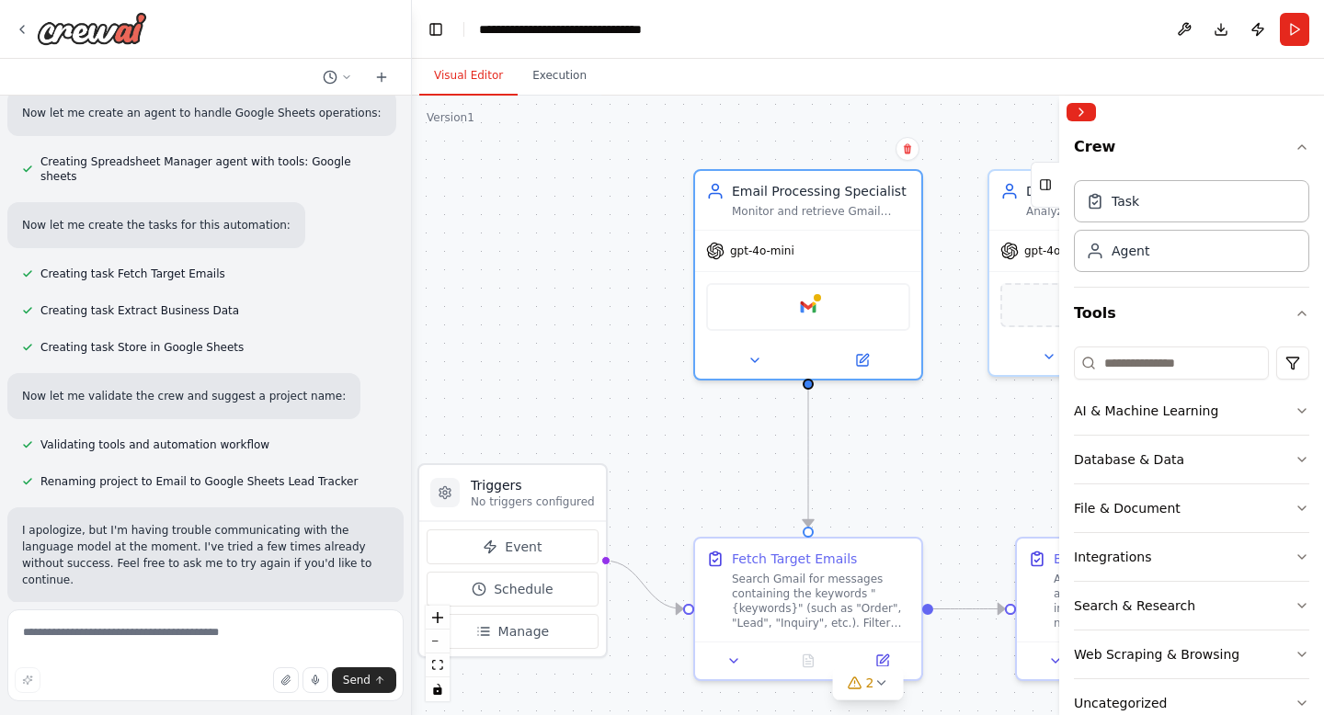
click at [983, 459] on div ".deletable-edge-delete-btn { width: 20px; height: 20px; border: 0px solid #ffff…" at bounding box center [868, 406] width 912 height 620
click at [760, 296] on div "Google gmail" at bounding box center [808, 304] width 204 height 48
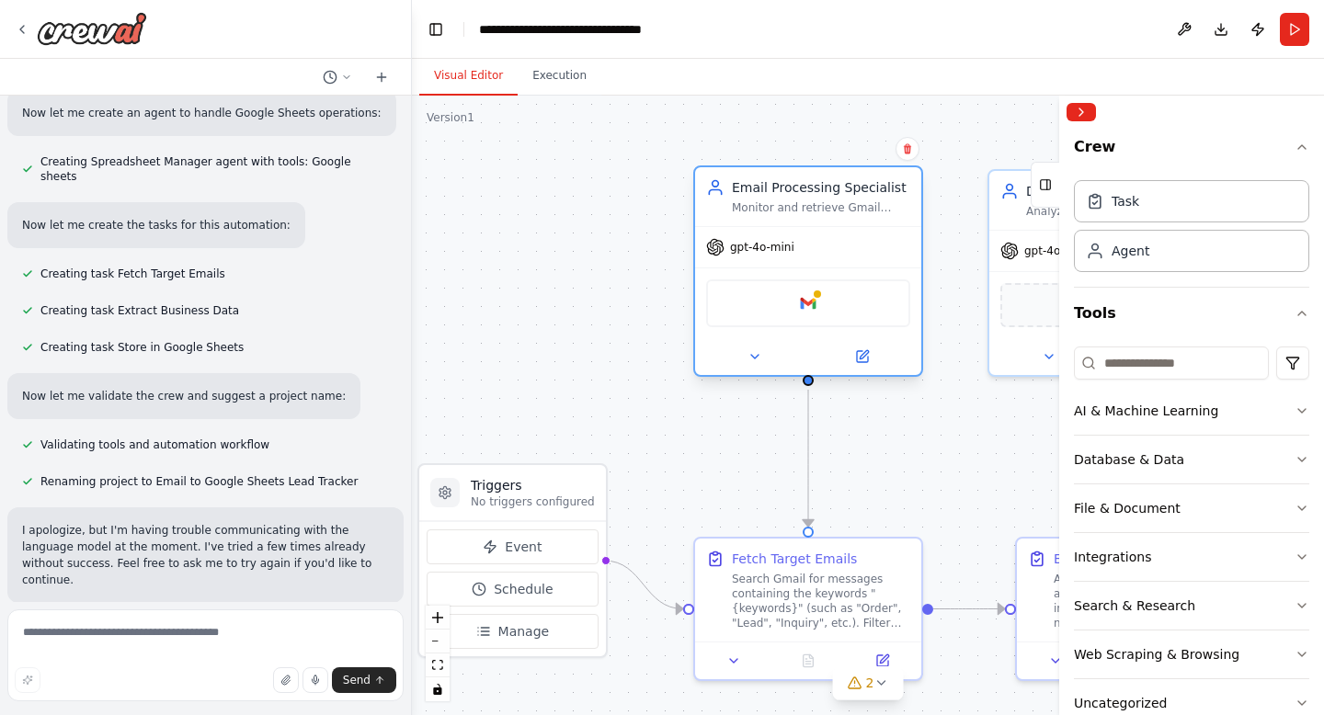
click at [769, 325] on div "Google gmail" at bounding box center [808, 304] width 204 height 48
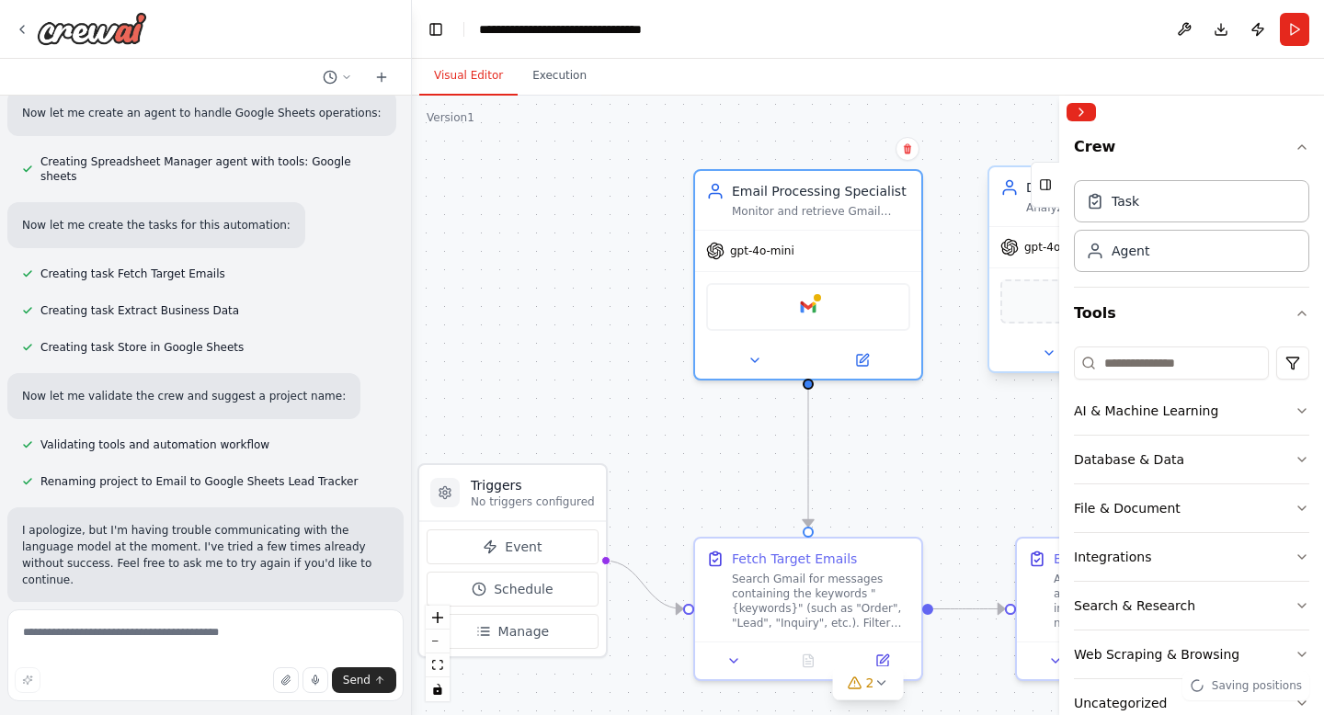
click at [1015, 289] on div "Drop tools here" at bounding box center [1102, 302] width 204 height 44
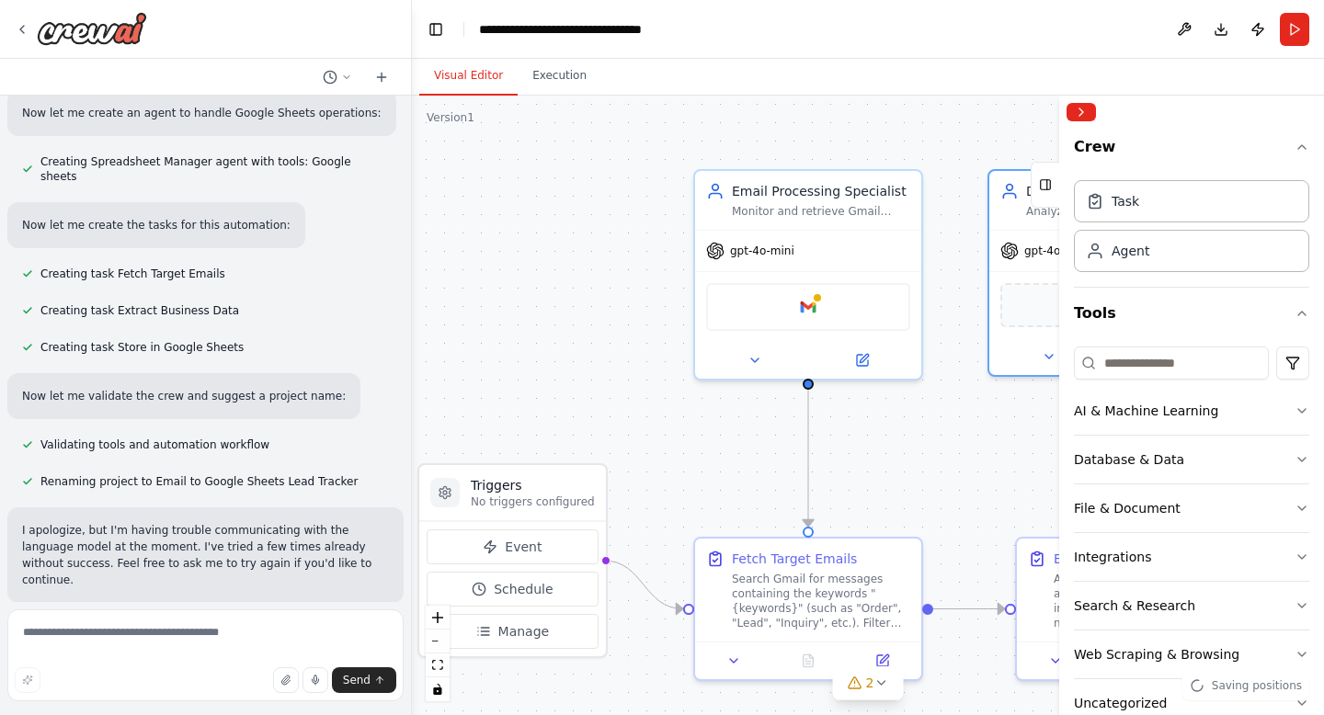
click at [930, 283] on div ".deletable-edge-delete-btn { width: 20px; height: 20px; border: 0px solid #ffff…" at bounding box center [868, 406] width 912 height 620
click at [1070, 111] on button "Collapse right sidebar" at bounding box center [1081, 112] width 29 height 18
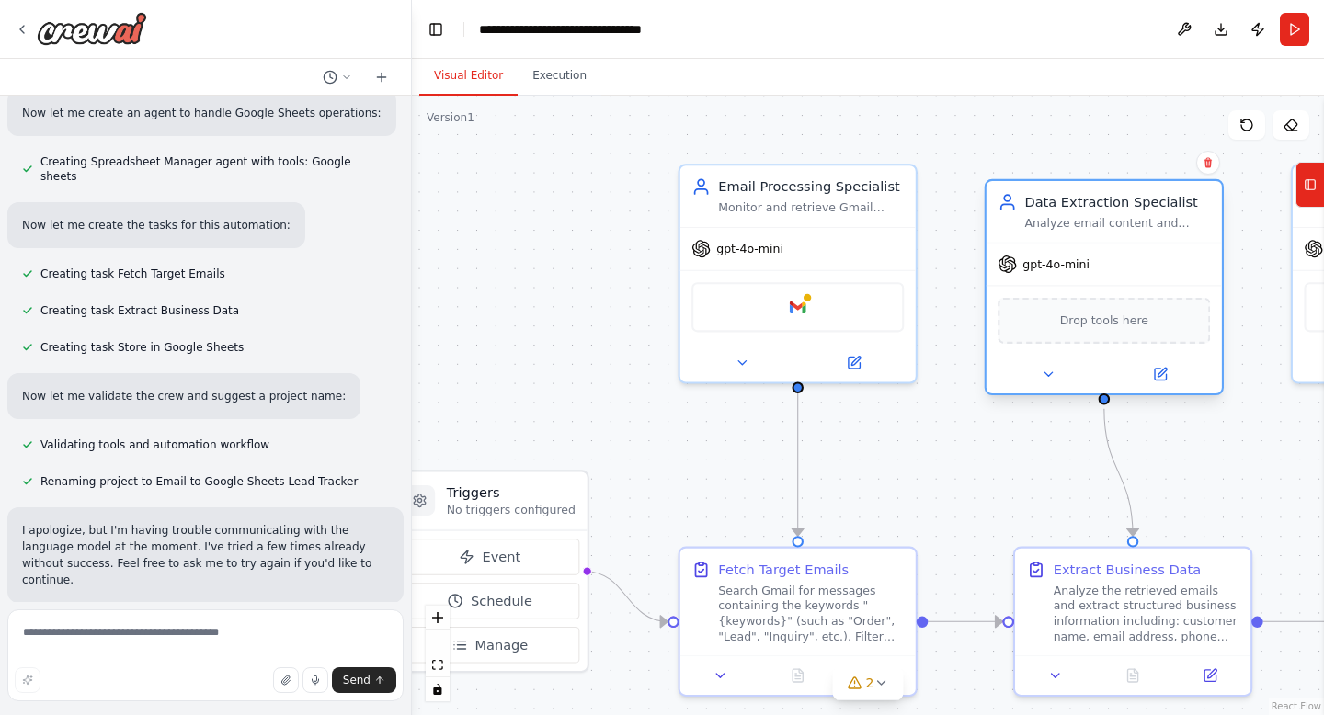
drag, startPoint x: 1088, startPoint y: 280, endPoint x: 1082, endPoint y: 303, distance: 23.6
click at [1083, 304] on div "Drop tools here" at bounding box center [1104, 321] width 212 height 46
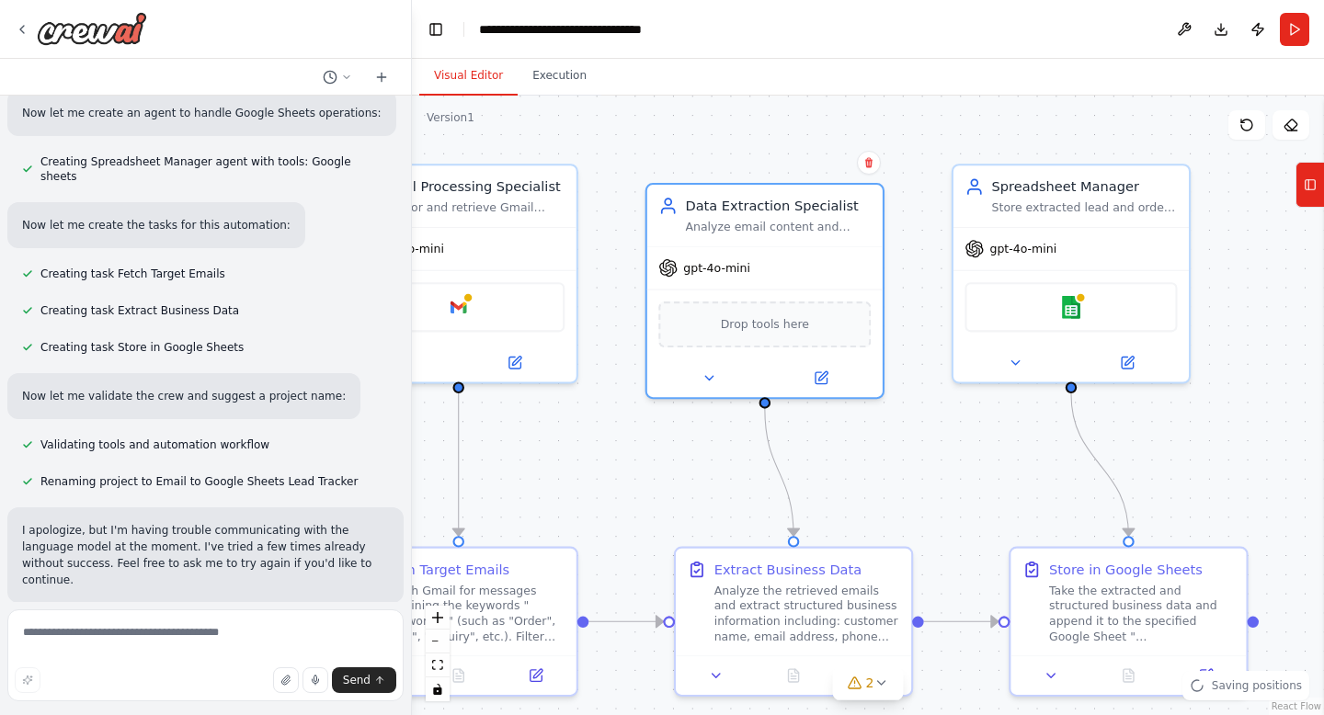
drag, startPoint x: 961, startPoint y: 476, endPoint x: 625, endPoint y: 485, distance: 335.7
click at [625, 485] on div ".deletable-edge-delete-btn { width: 20px; height: 20px; border: 0px solid #ffff…" at bounding box center [868, 406] width 912 height 620
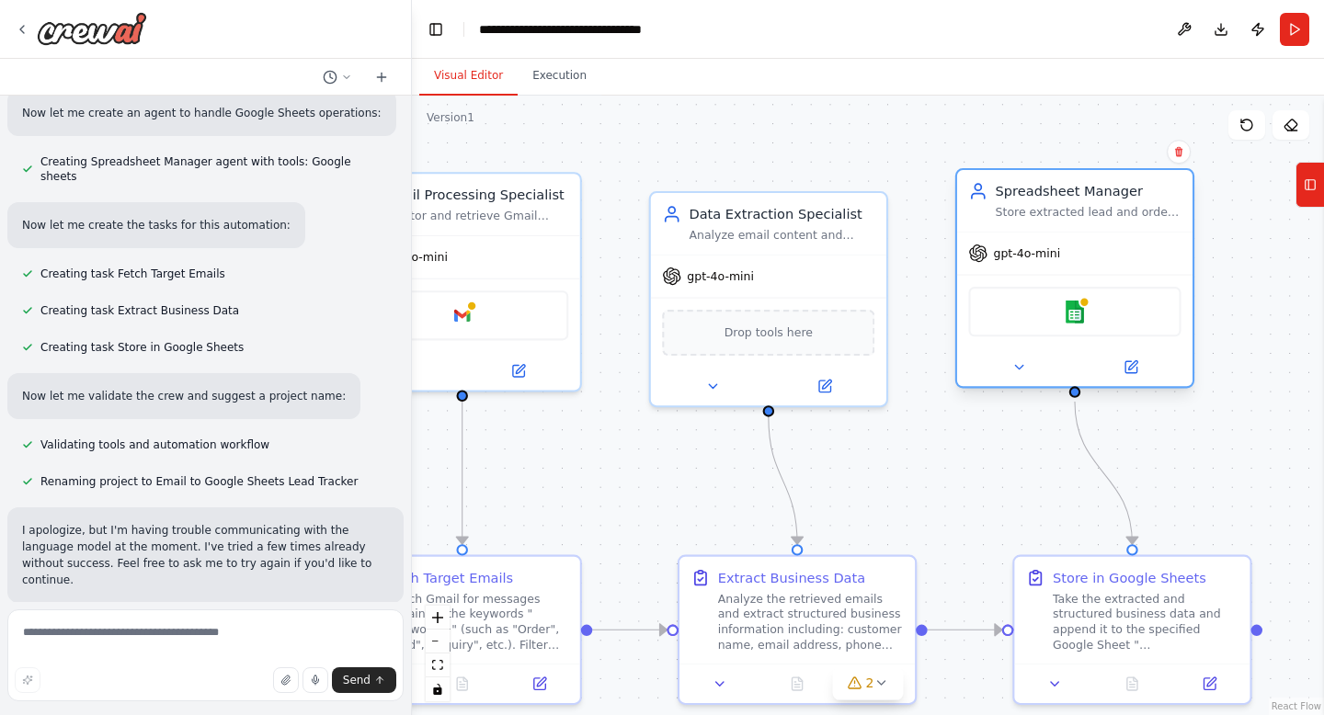
click at [1048, 338] on div "Google sheets" at bounding box center [1074, 312] width 235 height 74
click at [1069, 312] on img at bounding box center [1074, 312] width 23 height 23
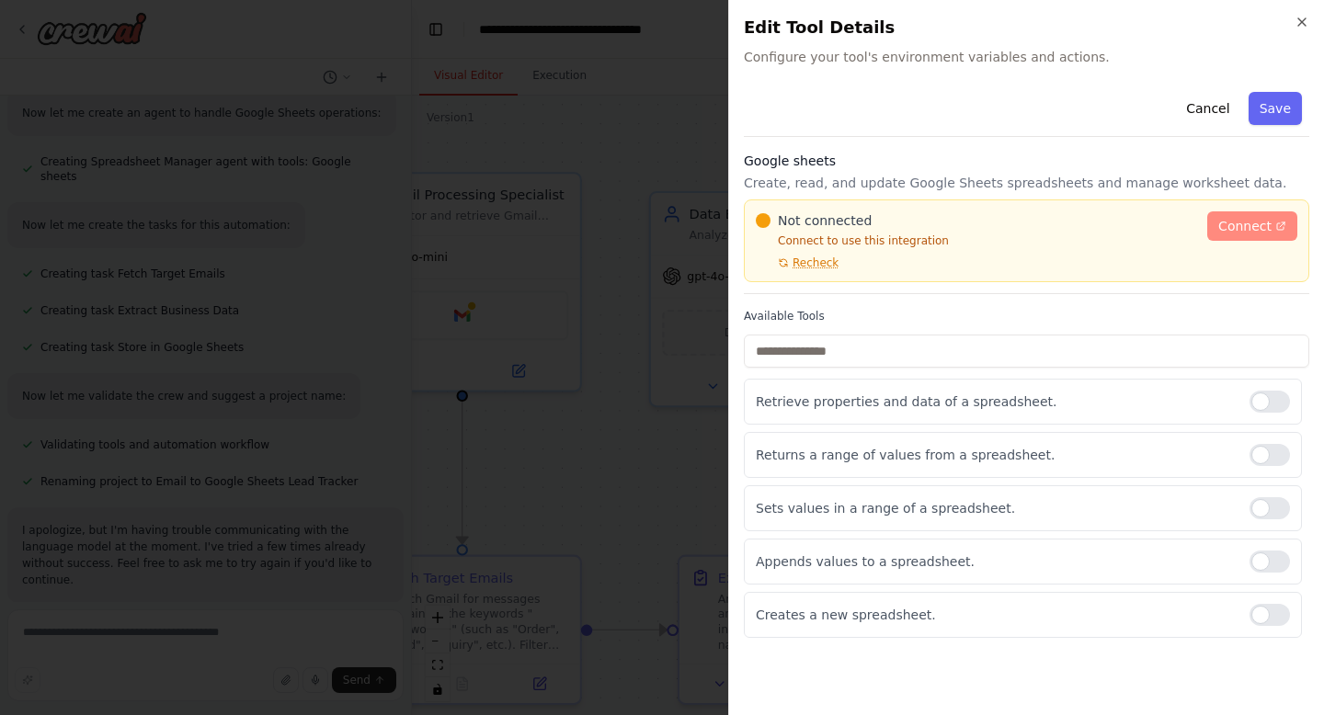
click at [1263, 221] on span "Connect" at bounding box center [1244, 226] width 53 height 18
click at [1294, 109] on button "Save" at bounding box center [1275, 108] width 53 height 33
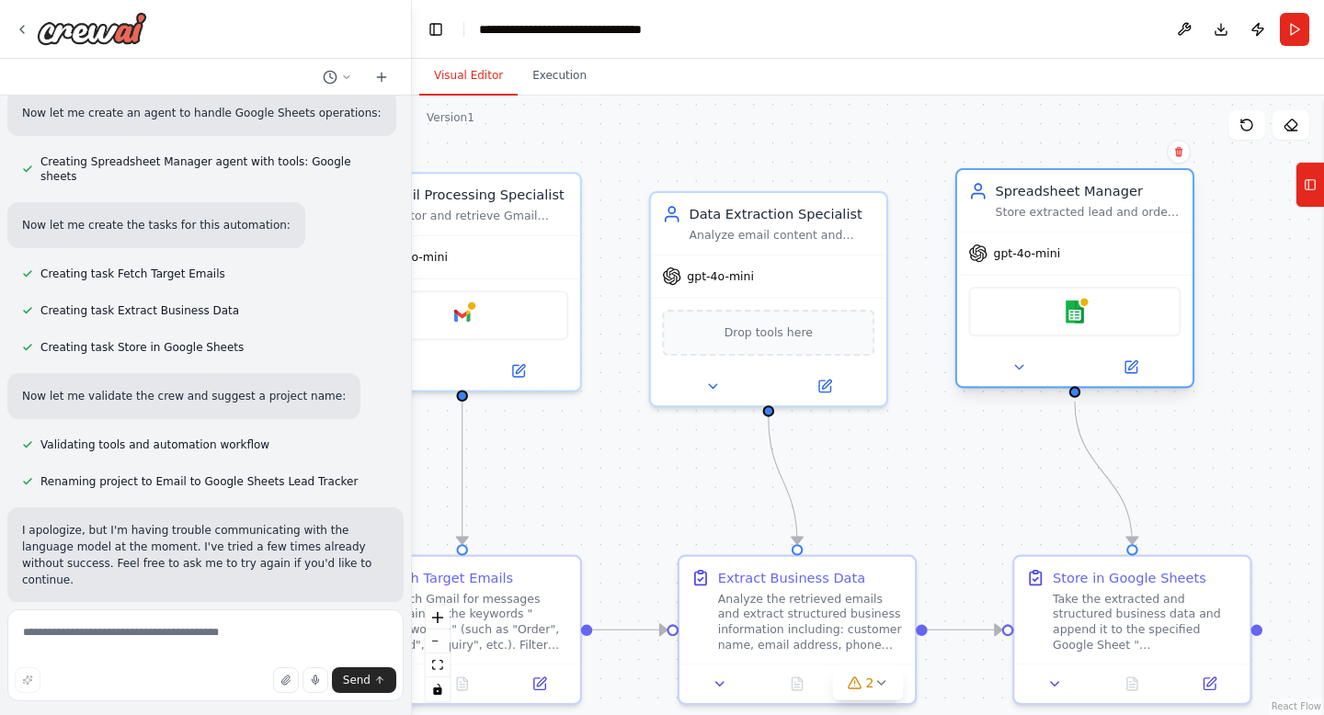
click at [1091, 313] on div "Google sheets" at bounding box center [1074, 312] width 212 height 50
click at [1088, 324] on div "Google sheets" at bounding box center [1074, 312] width 212 height 50
click at [1033, 357] on button at bounding box center [1019, 367] width 109 height 23
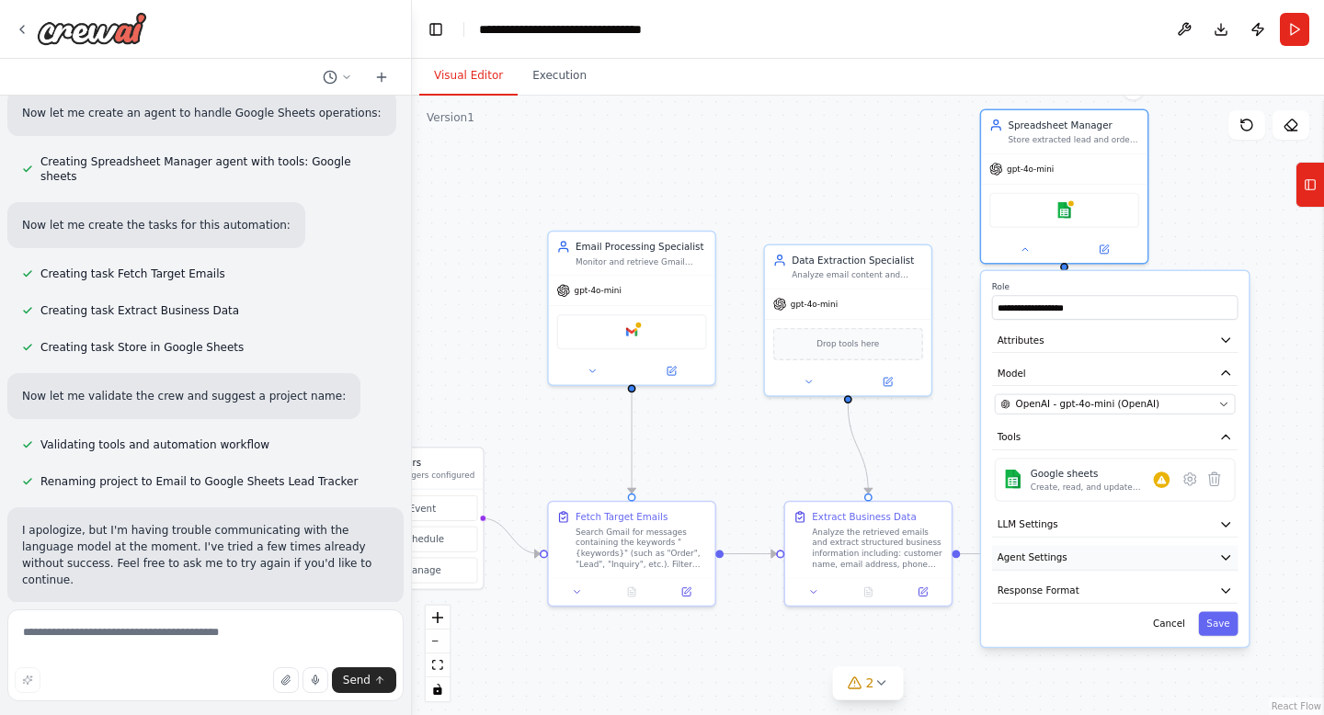
drag, startPoint x: 1050, startPoint y: 703, endPoint x: 1051, endPoint y: 533, distance: 169.2
click at [1051, 551] on span "Agent Settings" at bounding box center [1033, 558] width 70 height 14
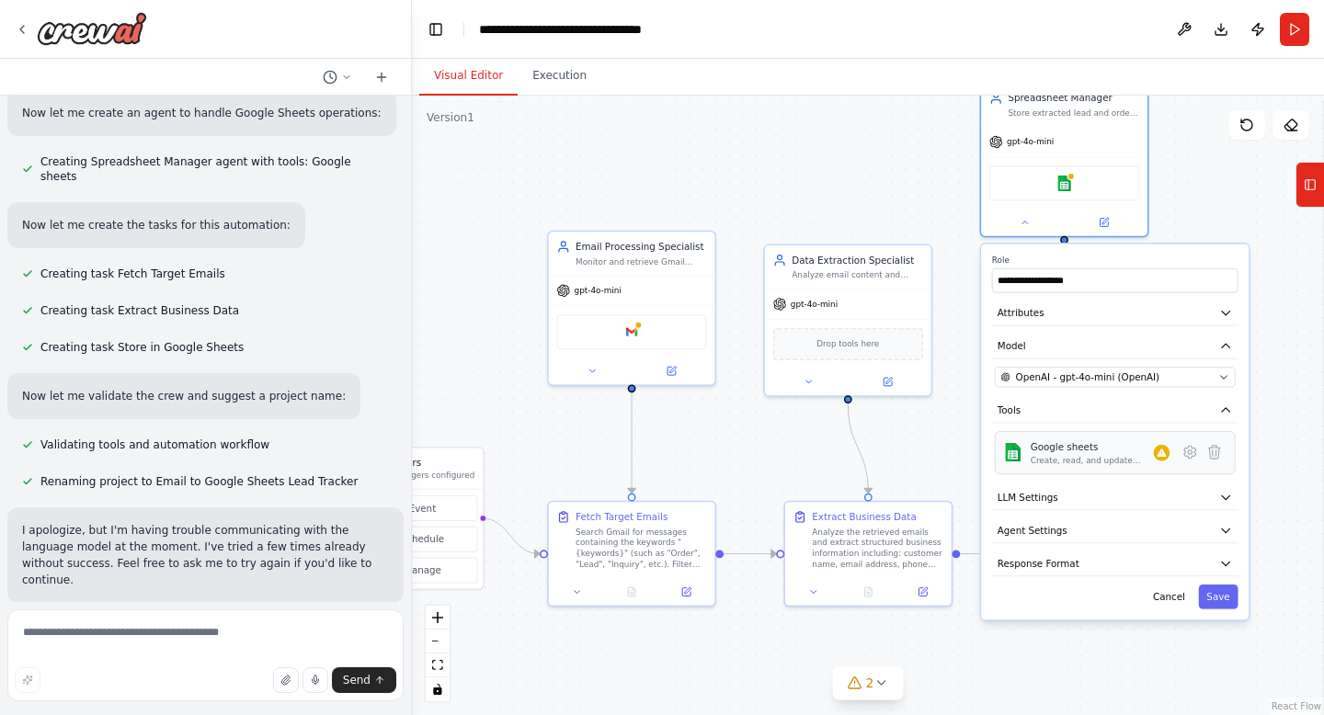
click at [1164, 461] on div at bounding box center [1162, 453] width 17 height 17
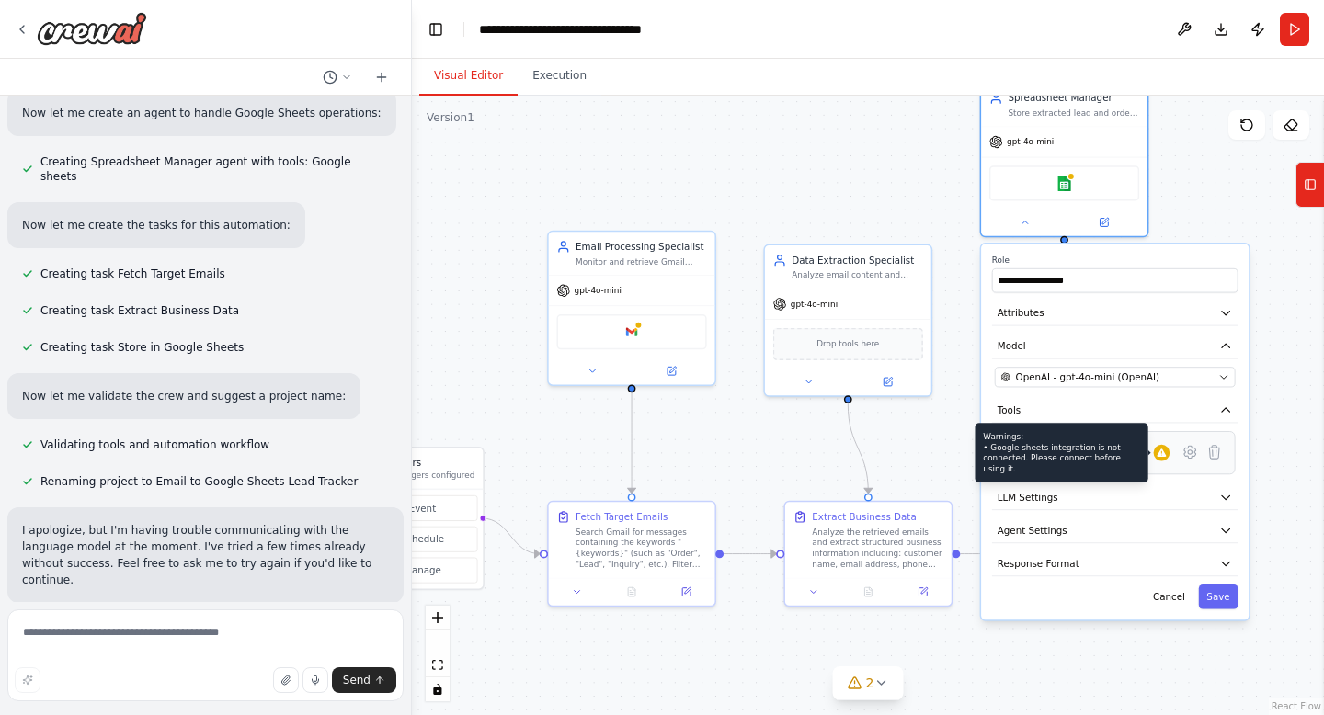
click at [1047, 458] on div "Warnings: • Google sheets integration is not connected. Please connect before u…" at bounding box center [1061, 453] width 173 height 60
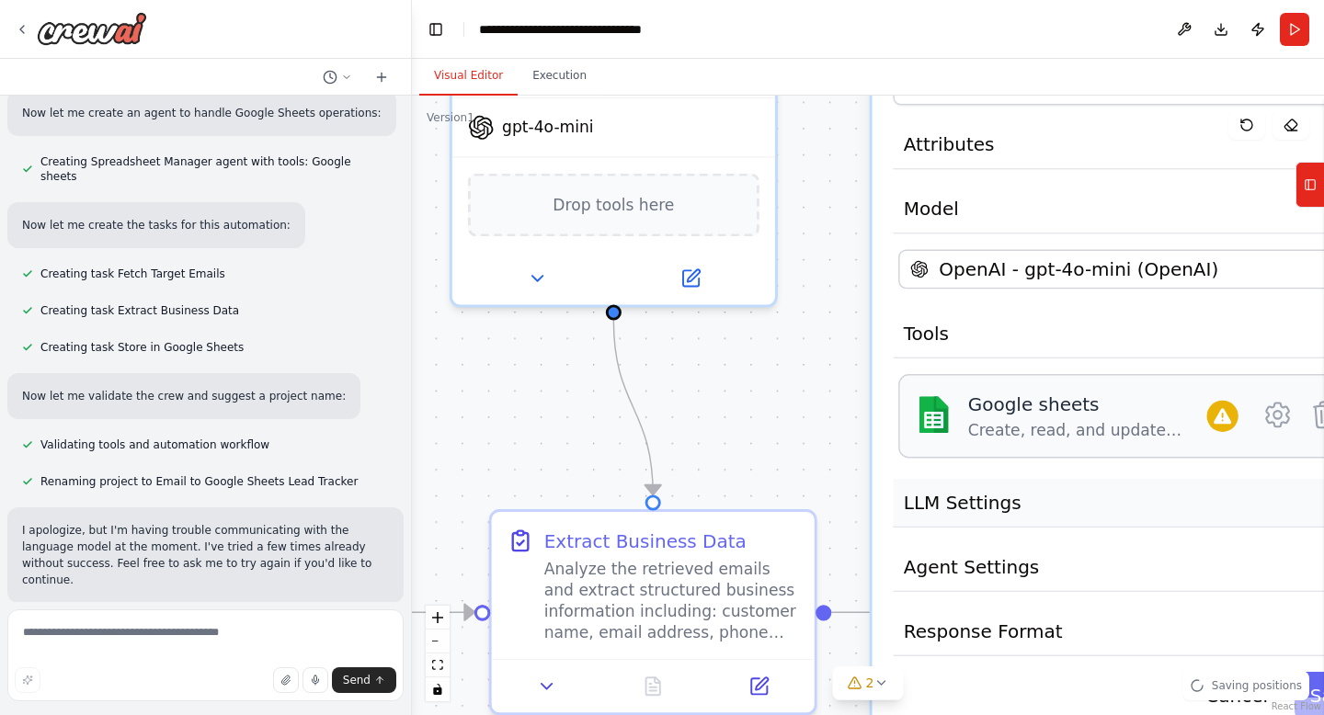
click at [1092, 496] on button "LLM Settings" at bounding box center [1132, 503] width 478 height 49
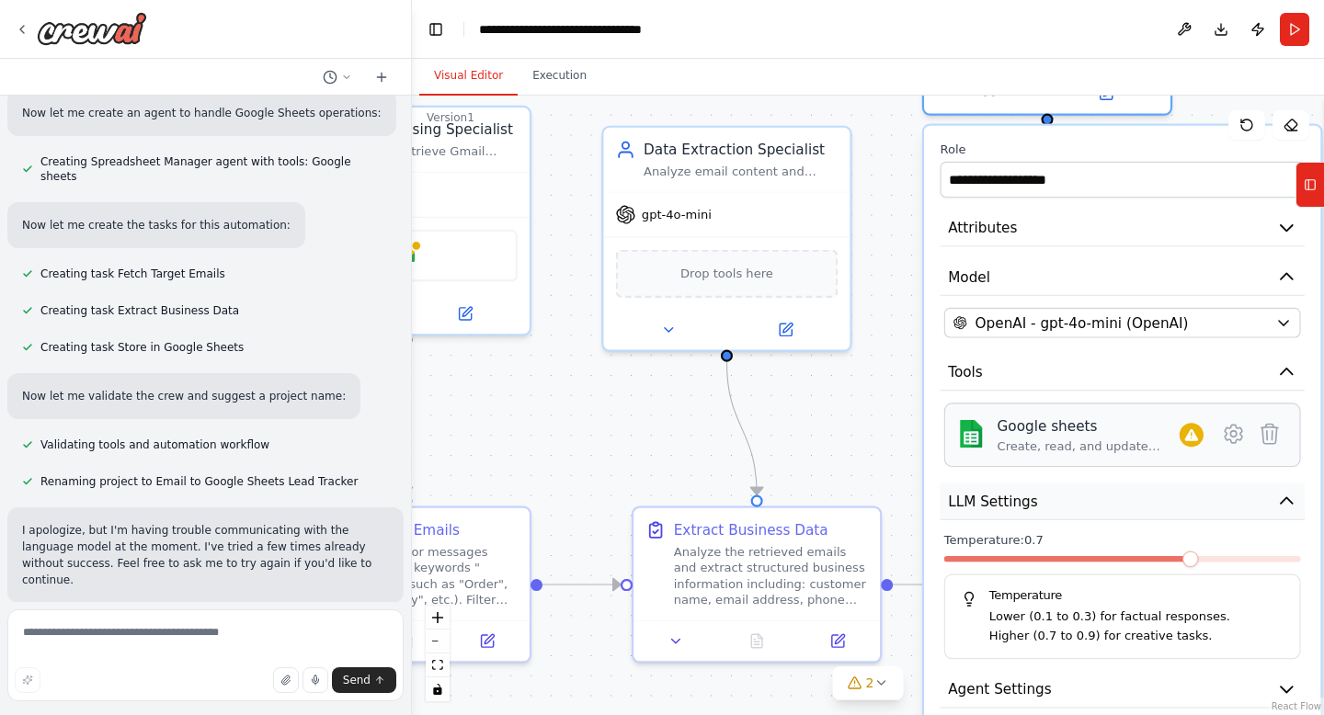
click at [1080, 514] on button "LLM Settings" at bounding box center [1122, 501] width 364 height 37
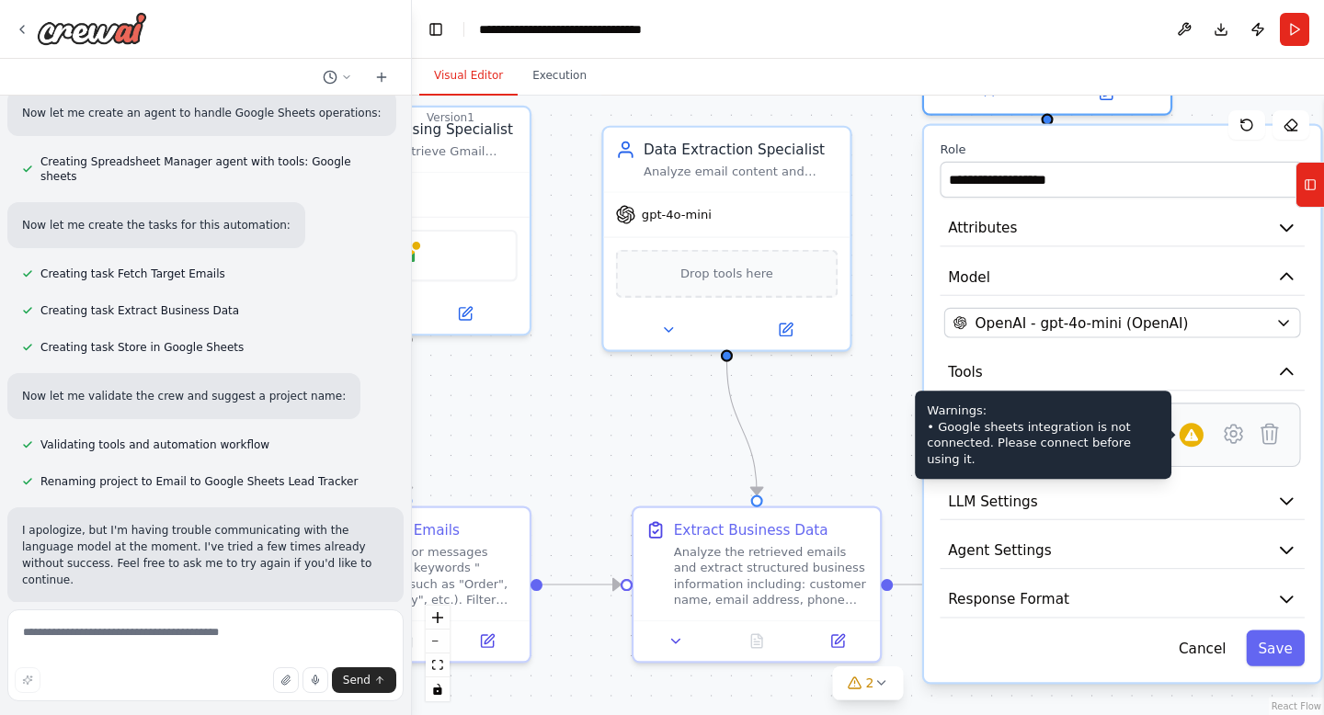
click at [1192, 447] on div at bounding box center [1192, 435] width 24 height 24
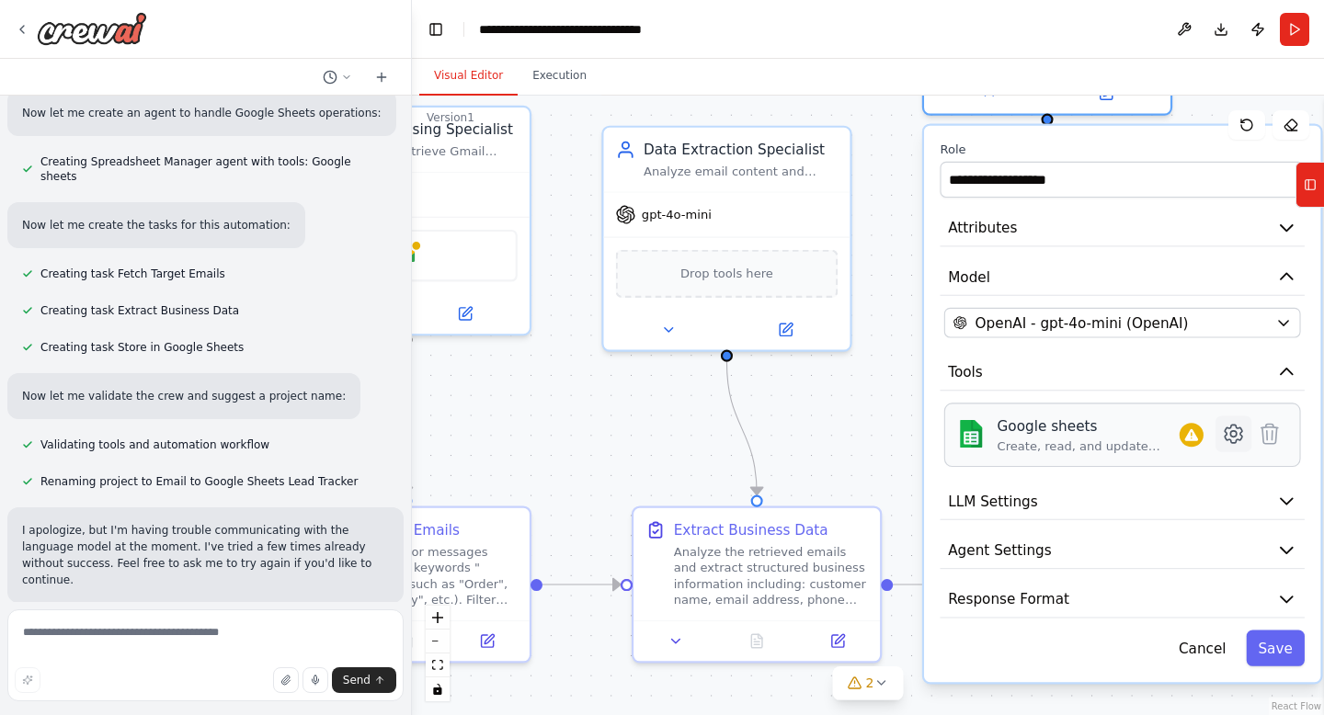
click at [1231, 434] on icon at bounding box center [1233, 434] width 6 height 6
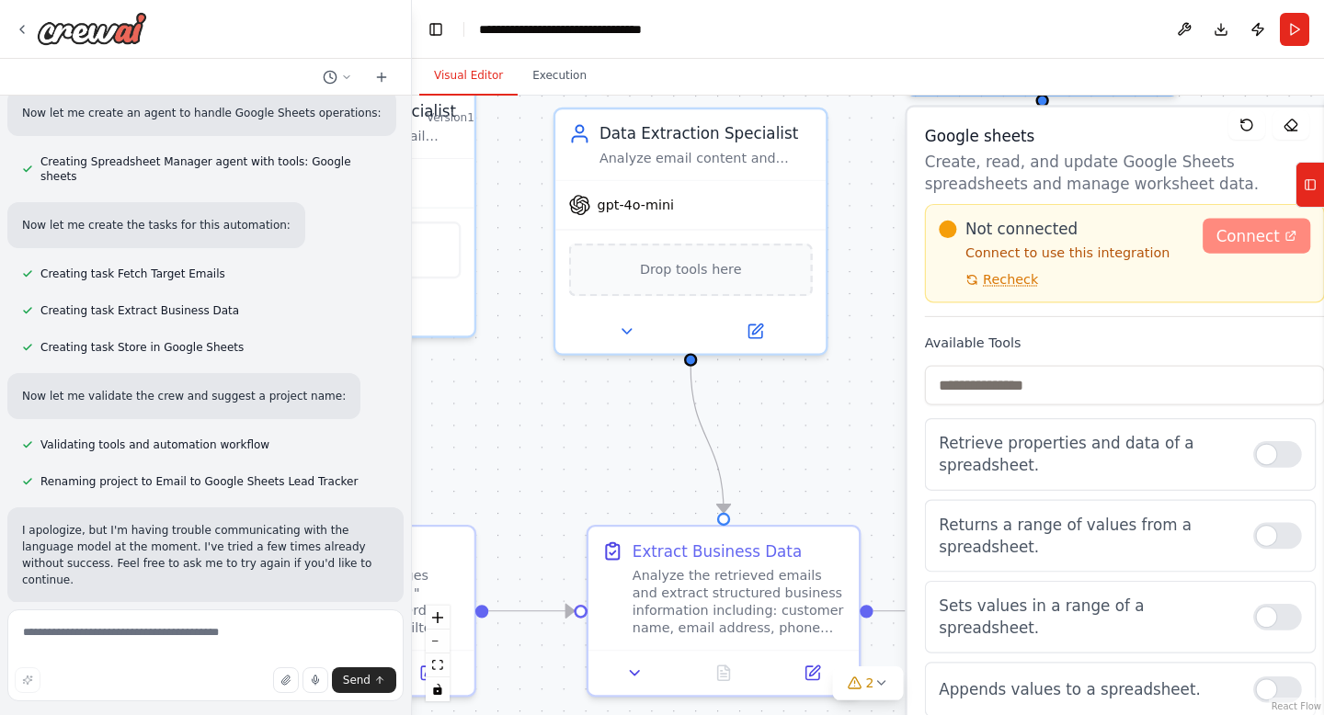
click at [1242, 247] on link "Connect" at bounding box center [1257, 235] width 108 height 35
click at [440, 23] on button "Toggle Left Sidebar" at bounding box center [436, 30] width 26 height 26
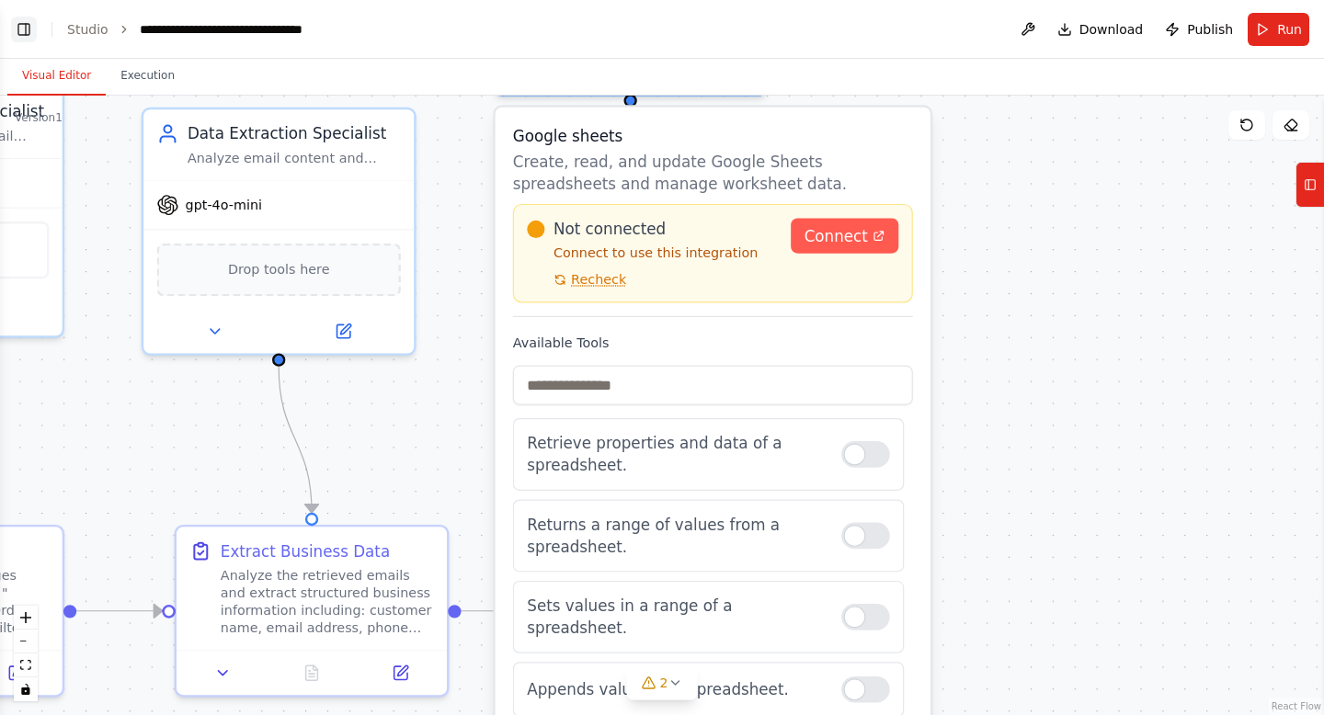
click at [22, 24] on button "Toggle Left Sidebar" at bounding box center [24, 30] width 26 height 26
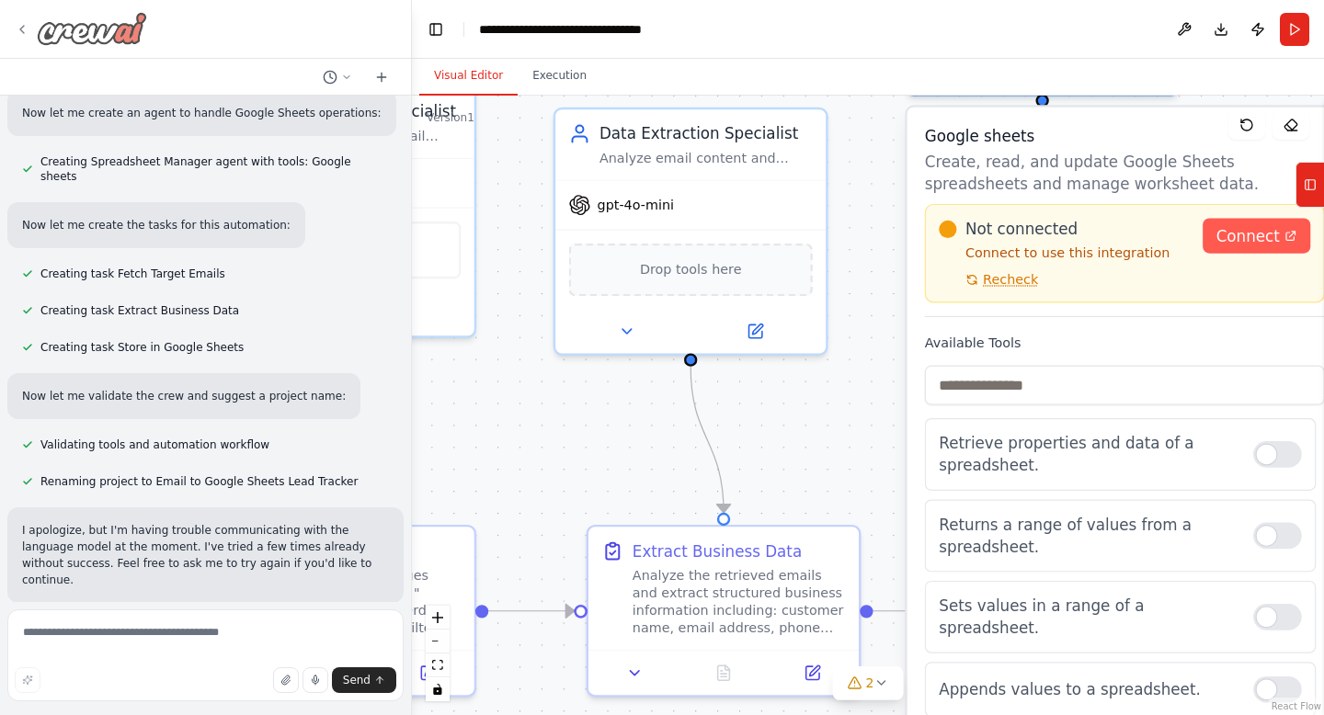
click at [19, 31] on icon at bounding box center [22, 29] width 15 height 15
click at [20, 22] on icon at bounding box center [22, 29] width 15 height 15
click at [20, 27] on icon at bounding box center [22, 29] width 15 height 15
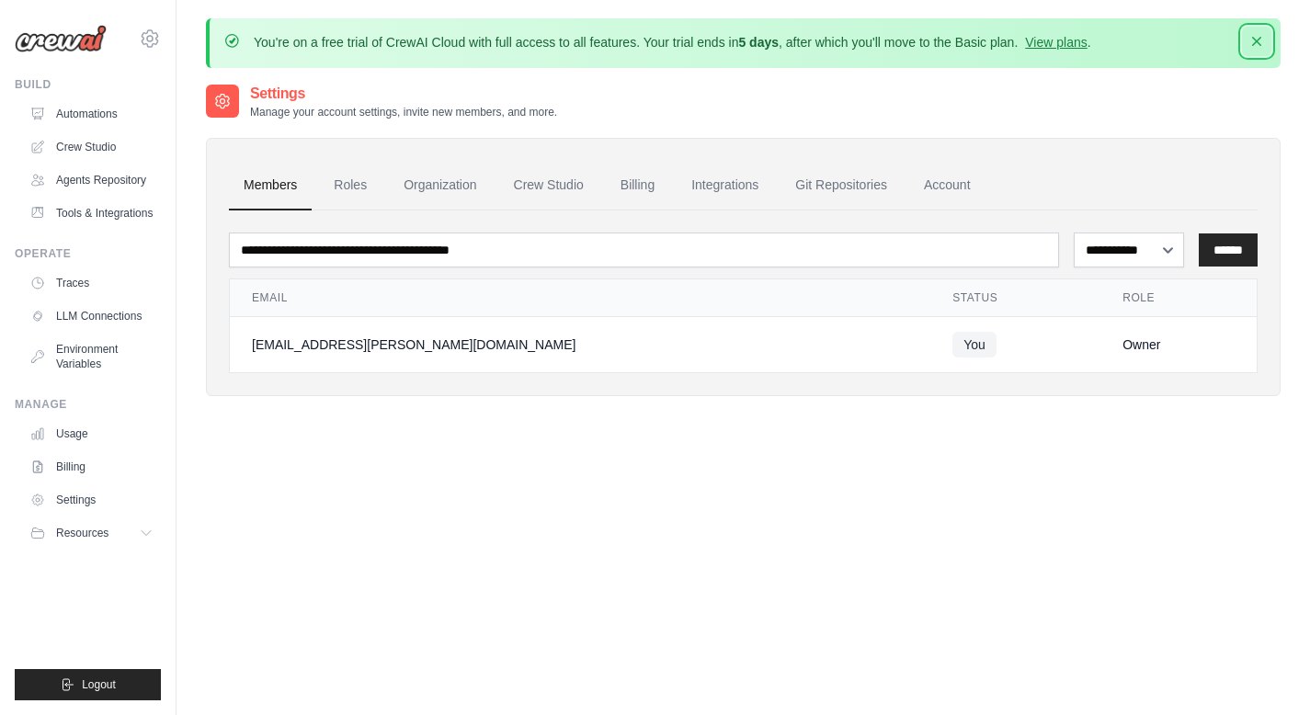
click at [1253, 41] on icon "button" at bounding box center [1257, 41] width 18 height 18
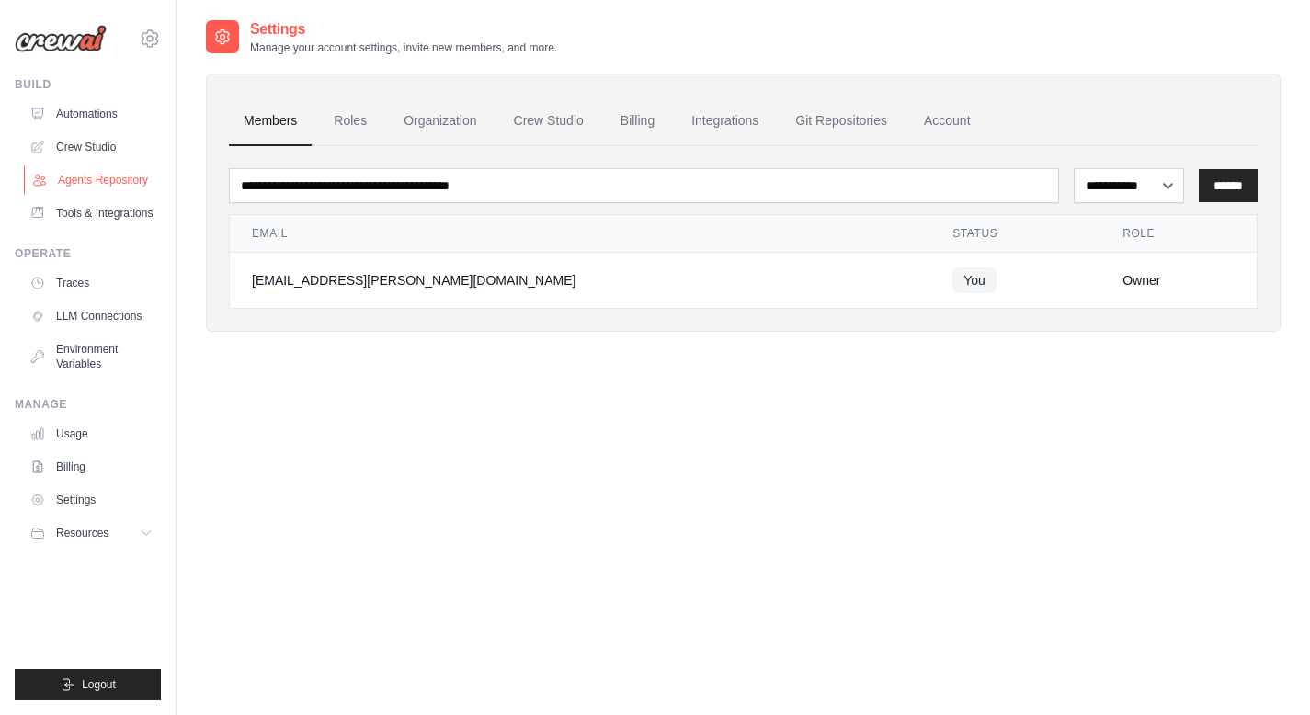
click at [105, 186] on link "Agents Repository" at bounding box center [93, 180] width 139 height 29
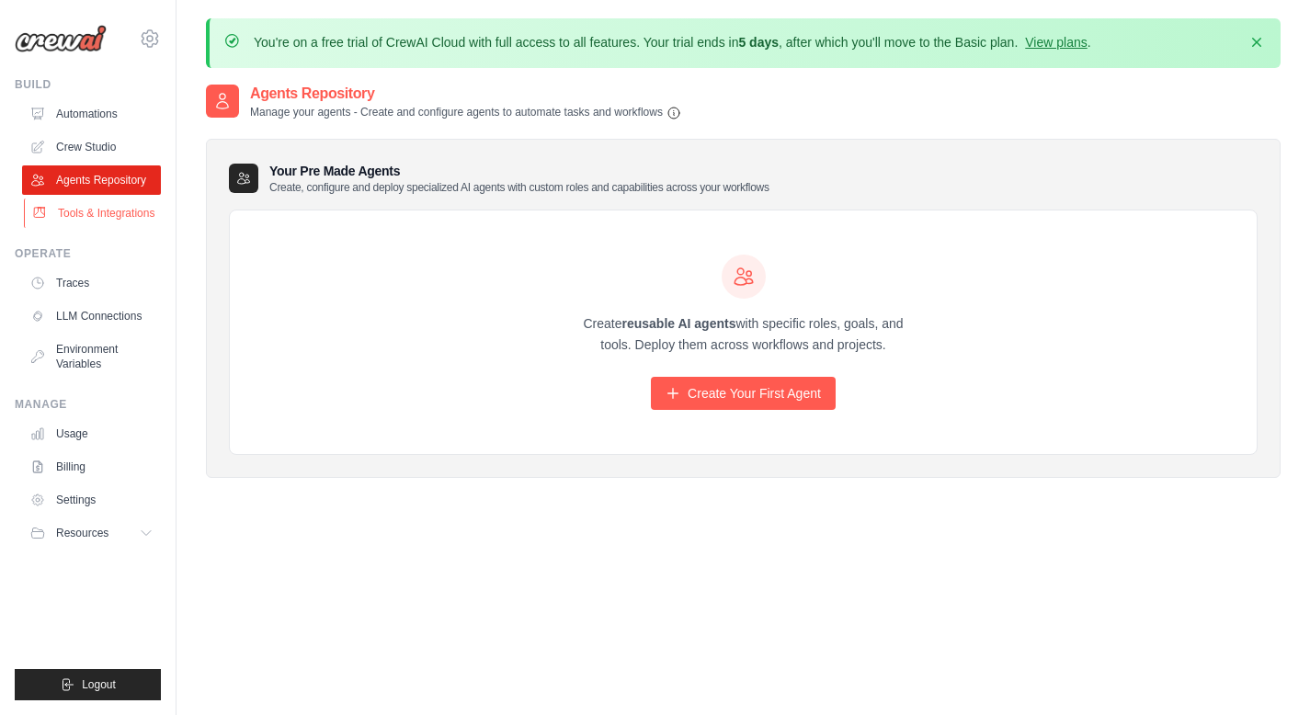
click at [105, 212] on link "Tools & Integrations" at bounding box center [93, 213] width 139 height 29
click at [105, 221] on link "Tools & Integrations" at bounding box center [93, 213] width 139 height 29
click at [109, 215] on link "Tools & Integrations" at bounding box center [93, 213] width 139 height 29
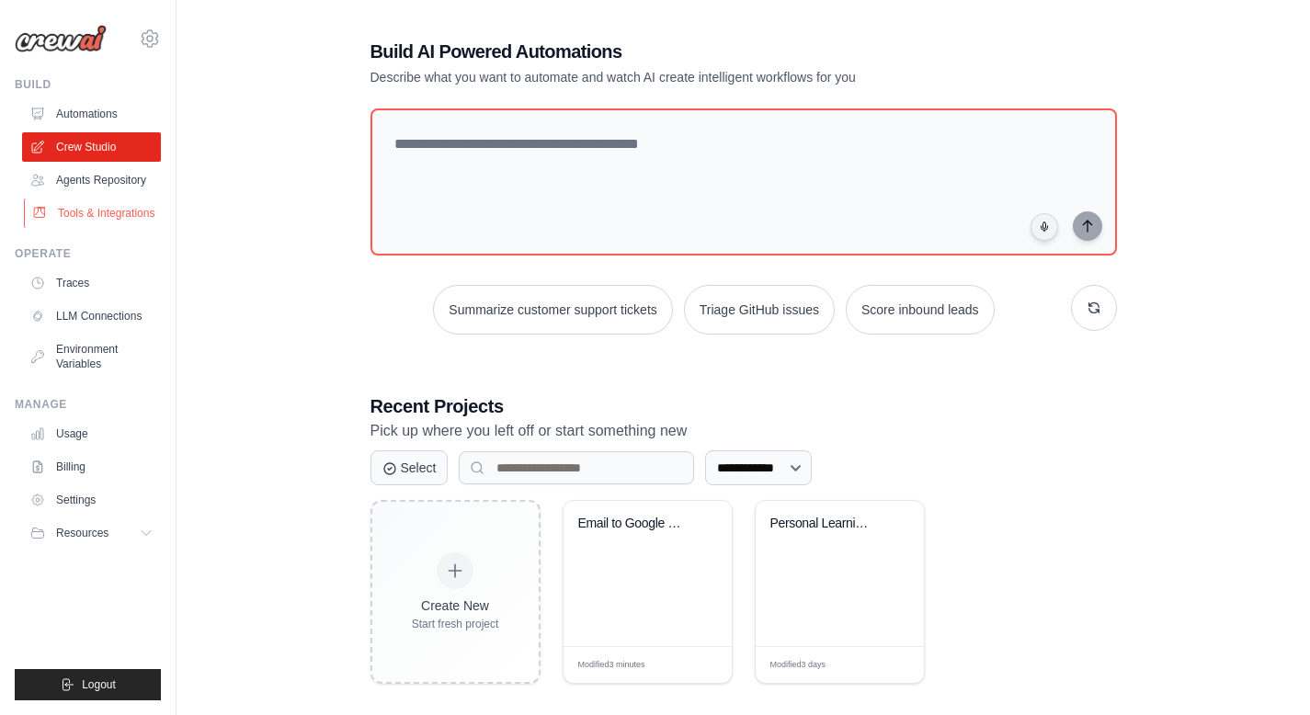
click at [120, 214] on link "Tools & Integrations" at bounding box center [93, 213] width 139 height 29
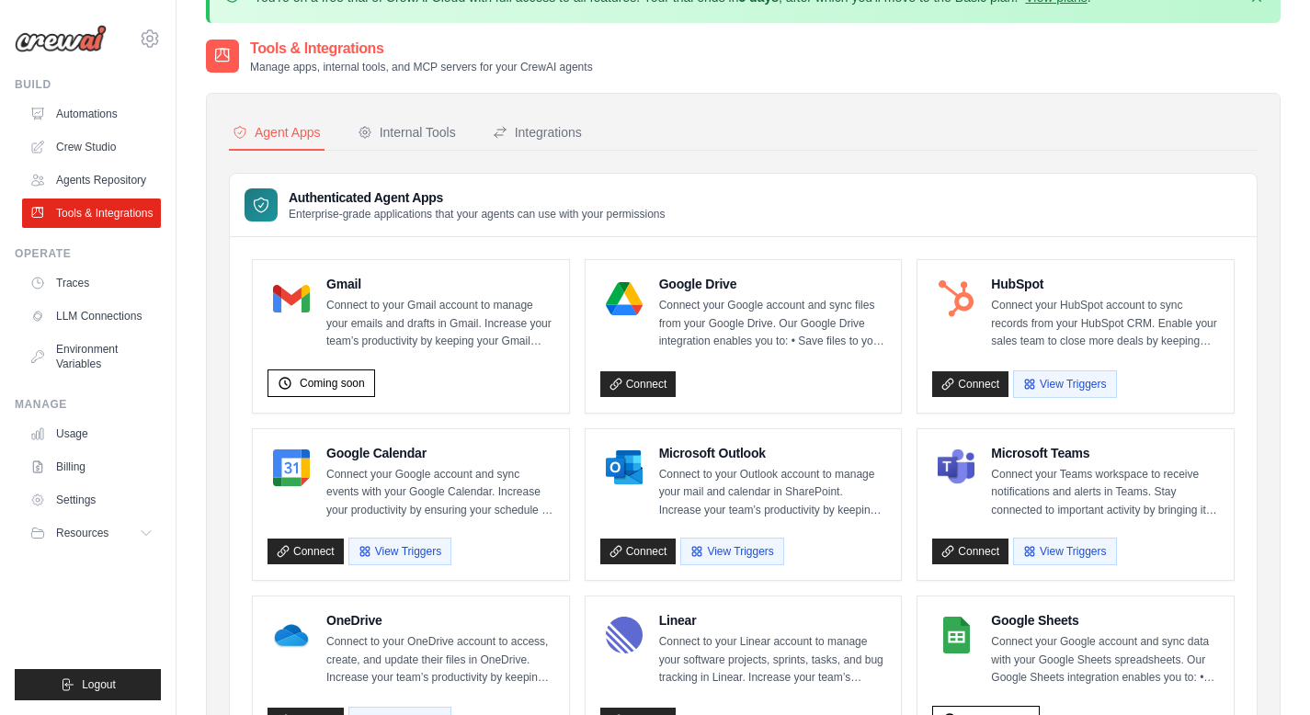
scroll to position [52, 0]
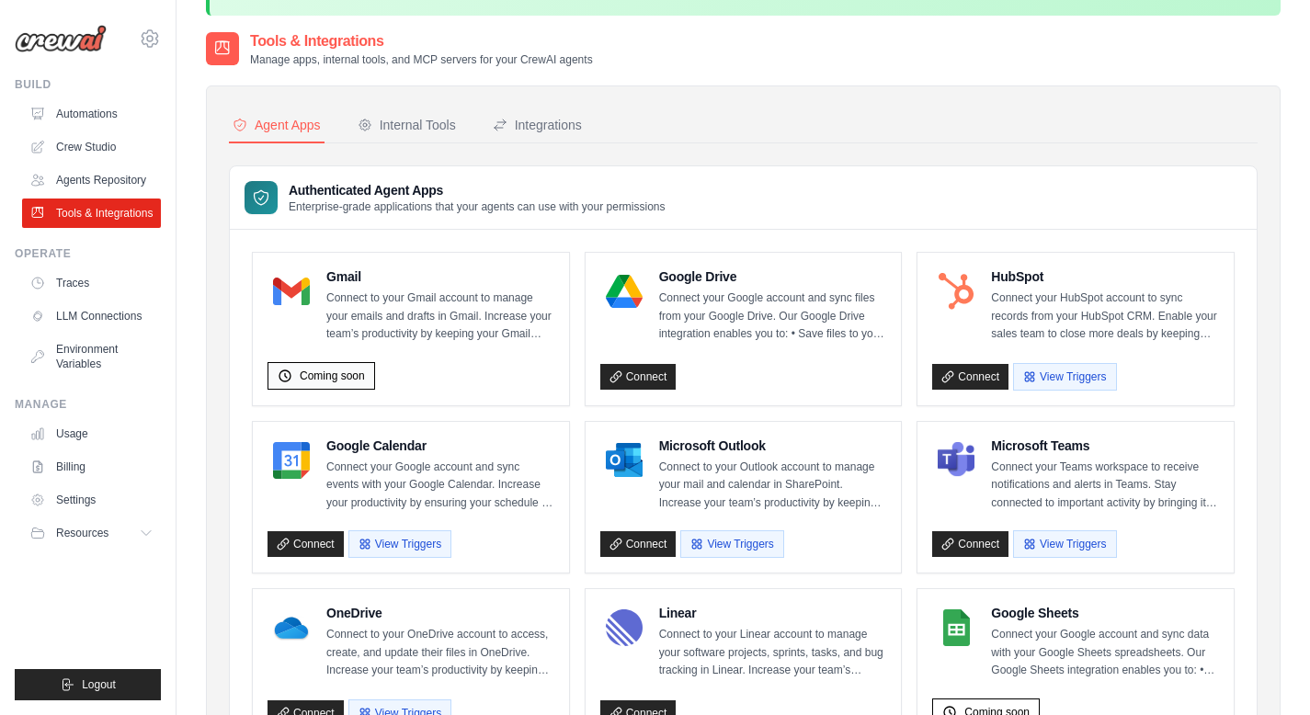
click at [328, 373] on span "Coming soon" at bounding box center [332, 376] width 65 height 15
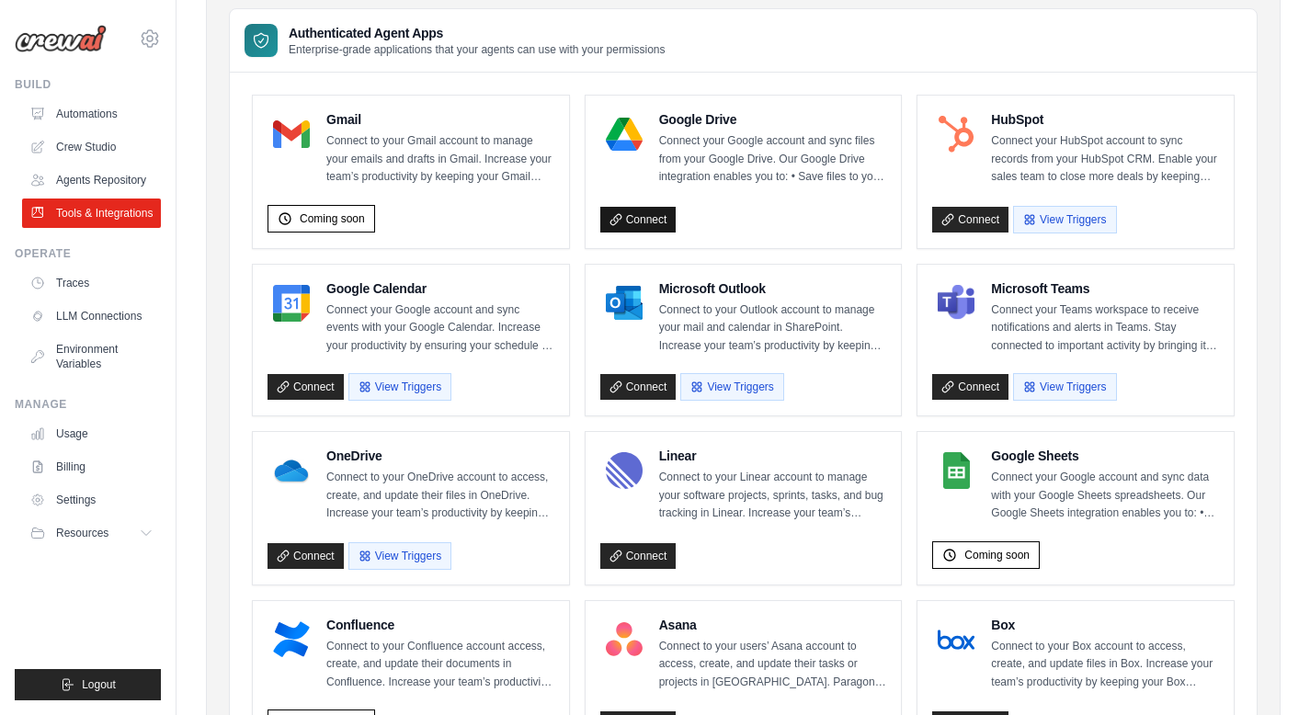
scroll to position [0, 0]
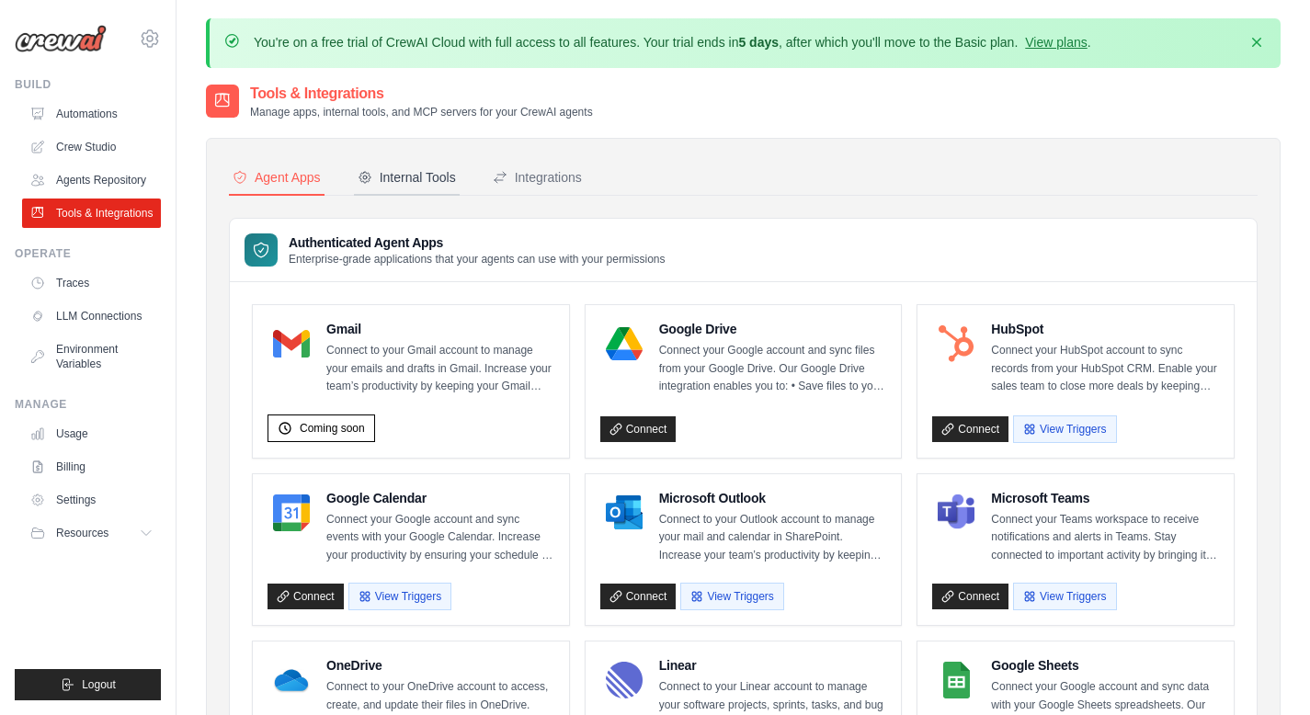
click at [419, 180] on div "Internal Tools" at bounding box center [407, 177] width 98 height 18
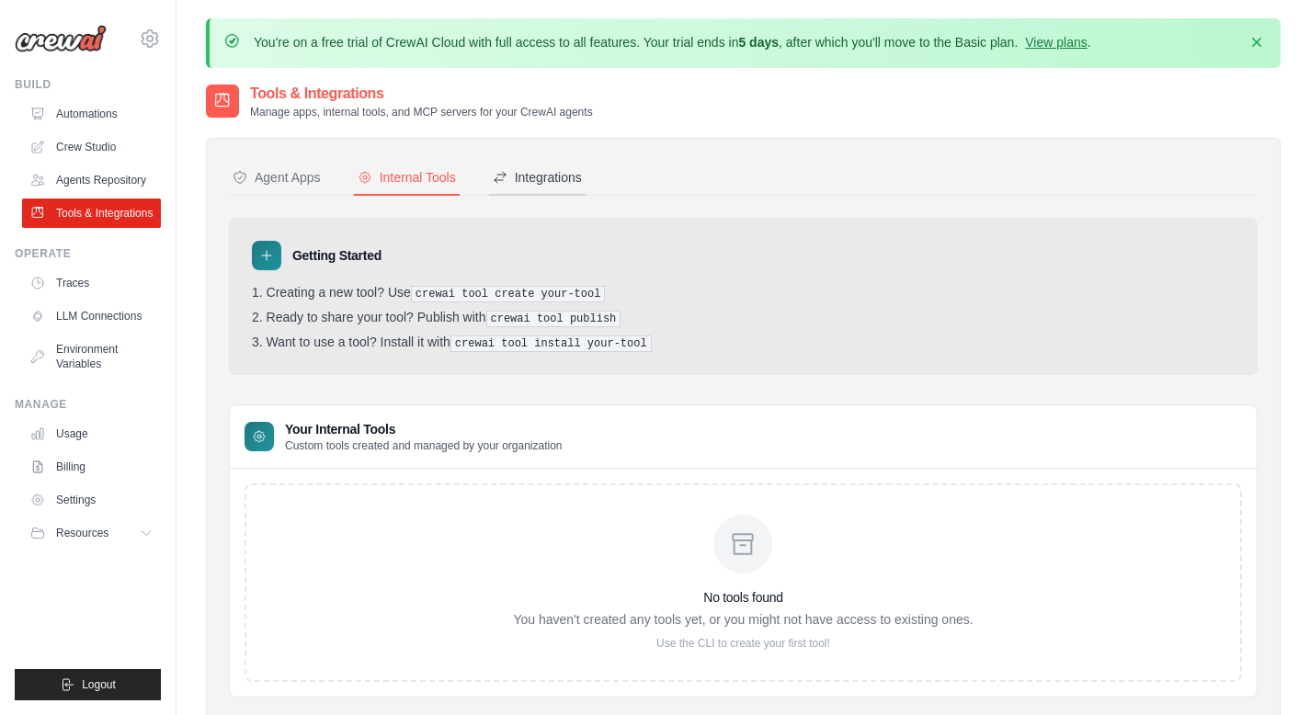
click at [570, 172] on div "Integrations" at bounding box center [537, 177] width 89 height 18
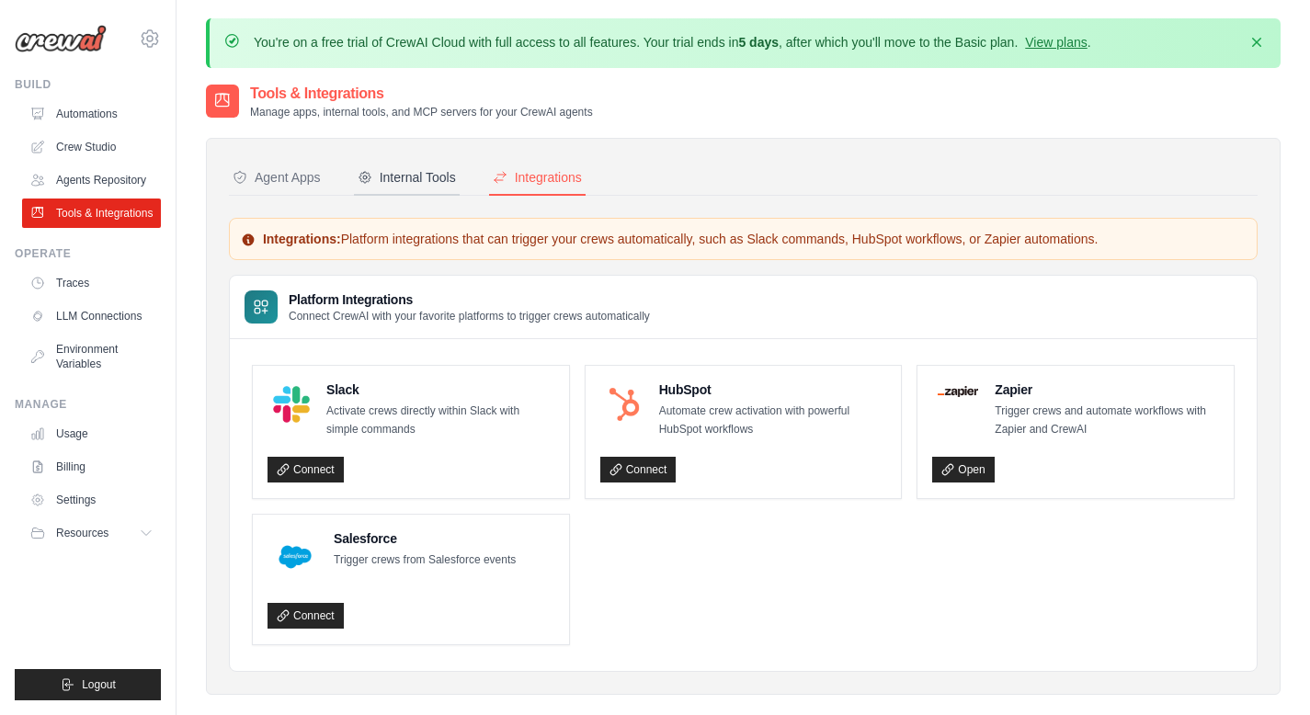
click at [399, 168] on div "Internal Tools" at bounding box center [407, 177] width 98 height 18
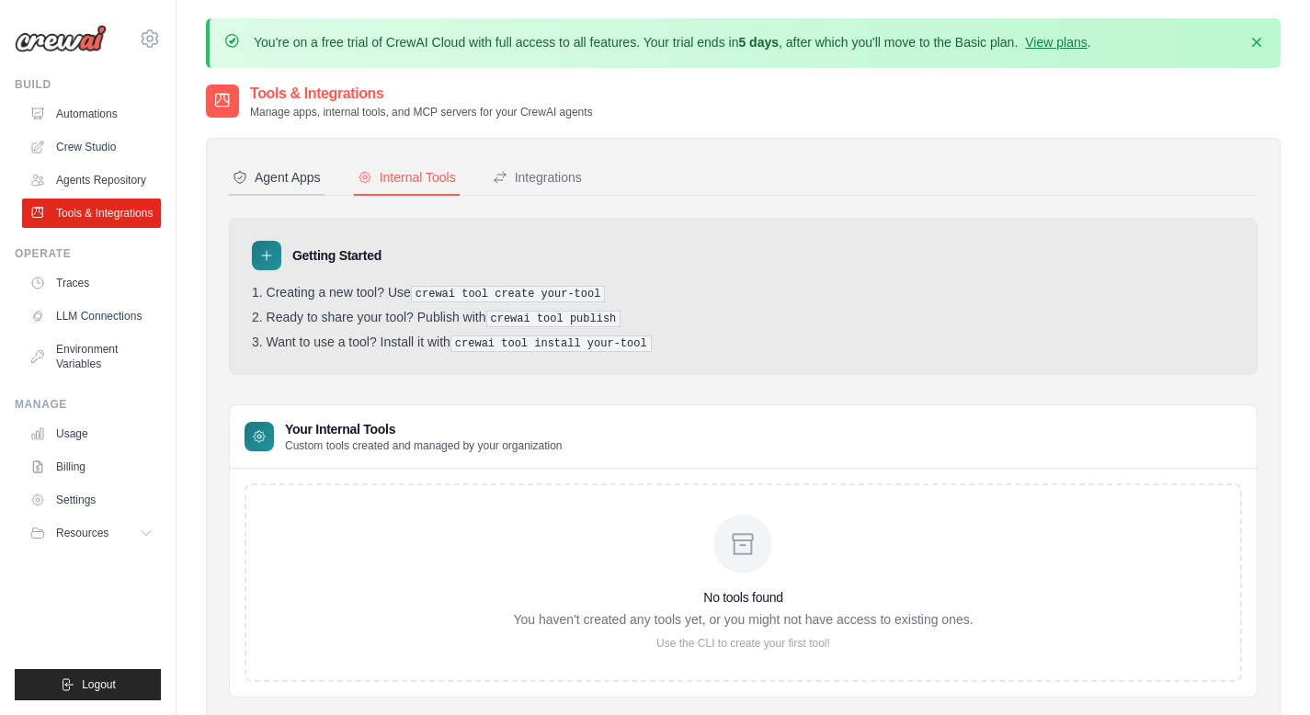
click at [291, 163] on button "Agent Apps" at bounding box center [277, 178] width 96 height 35
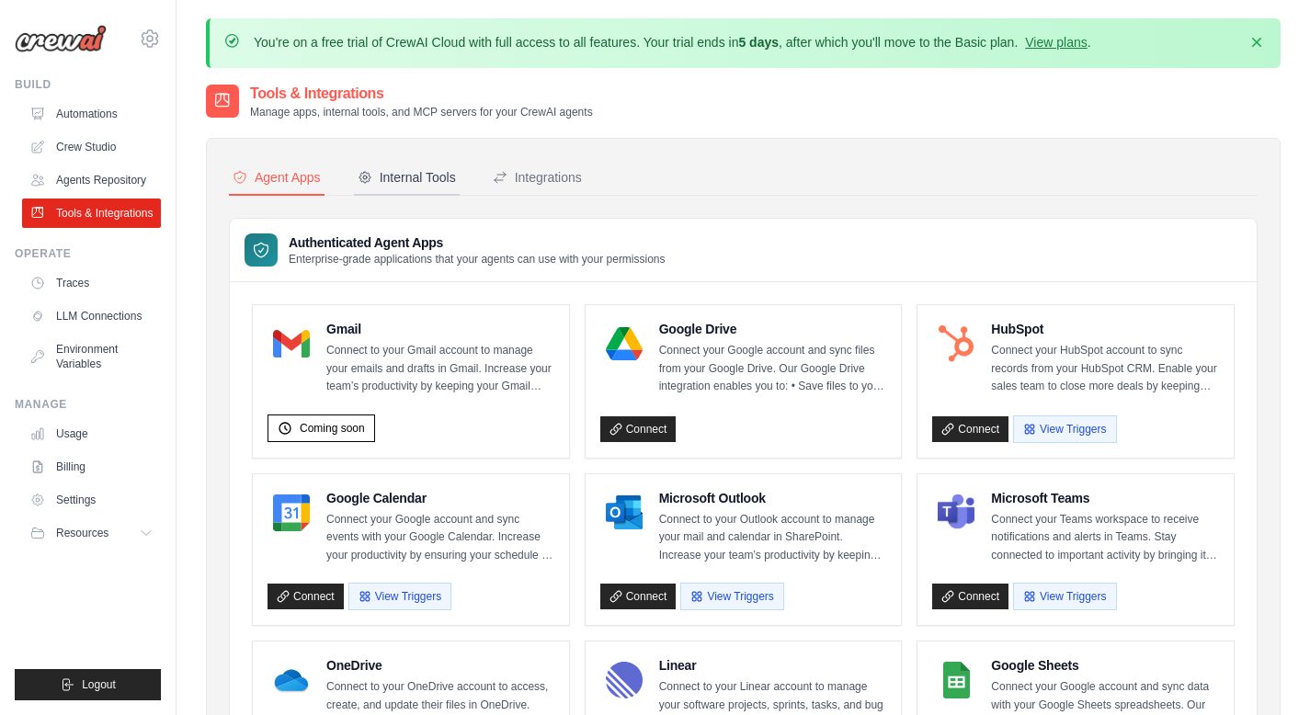
click at [392, 189] on button "Internal Tools" at bounding box center [407, 178] width 106 height 35
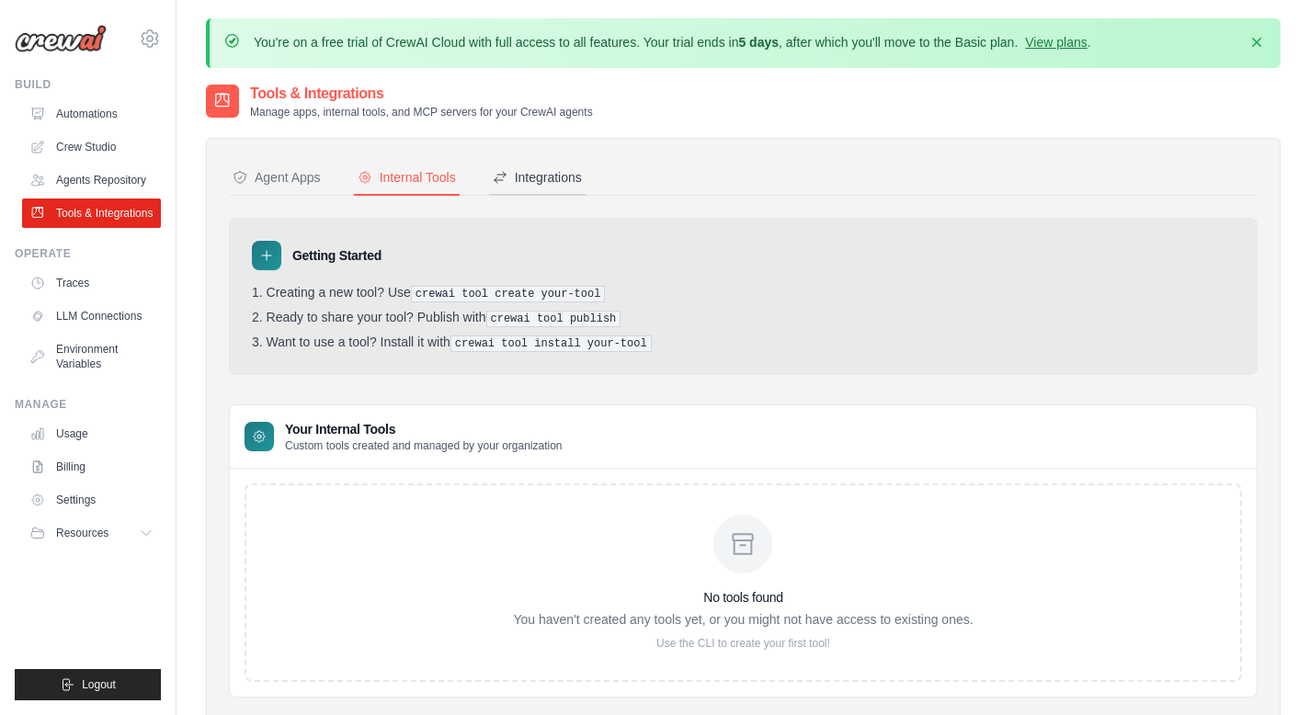
click at [543, 187] on button "Integrations" at bounding box center [537, 178] width 97 height 35
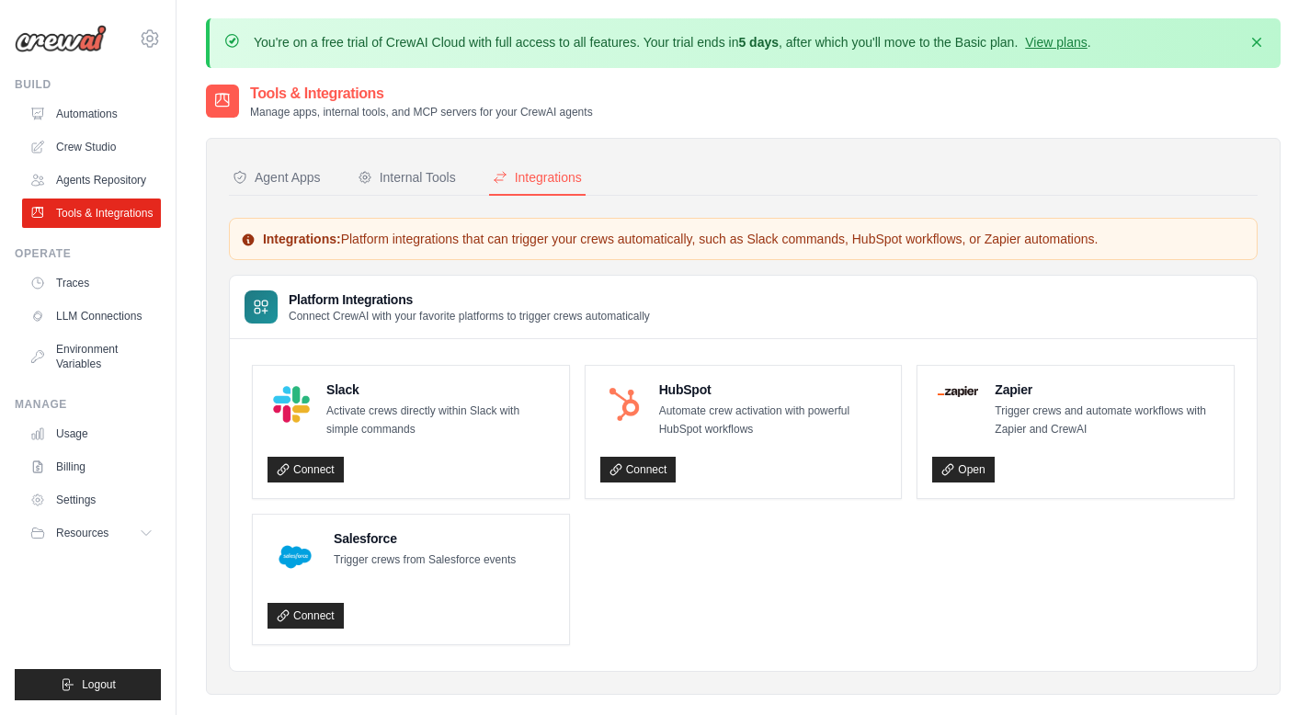
click at [257, 303] on icon at bounding box center [261, 307] width 18 height 18
click at [961, 473] on link "Open" at bounding box center [963, 470] width 62 height 26
